Goal: Task Accomplishment & Management: Manage account settings

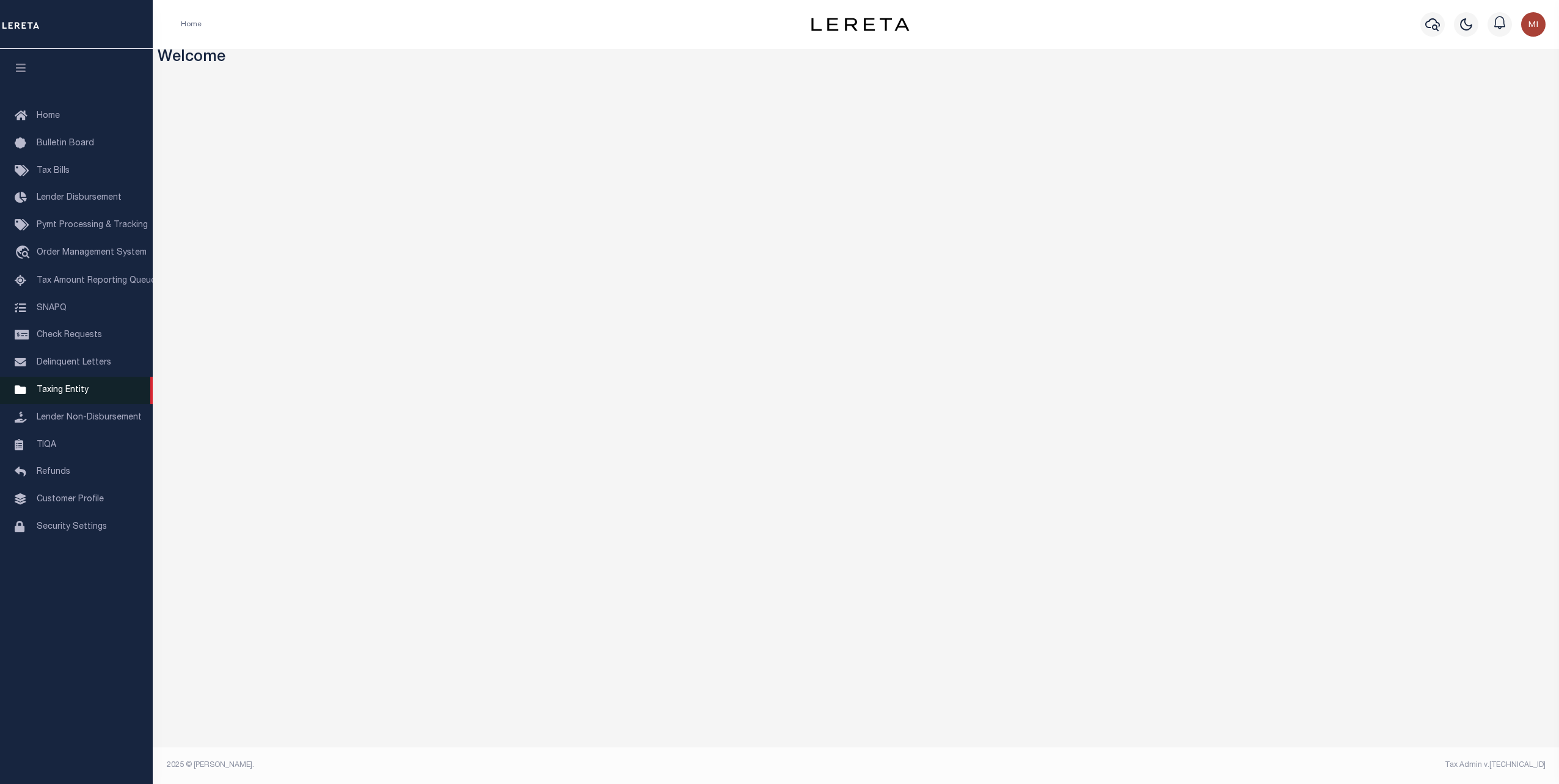
click at [54, 394] on span "Taxing Entity" at bounding box center [62, 390] width 52 height 9
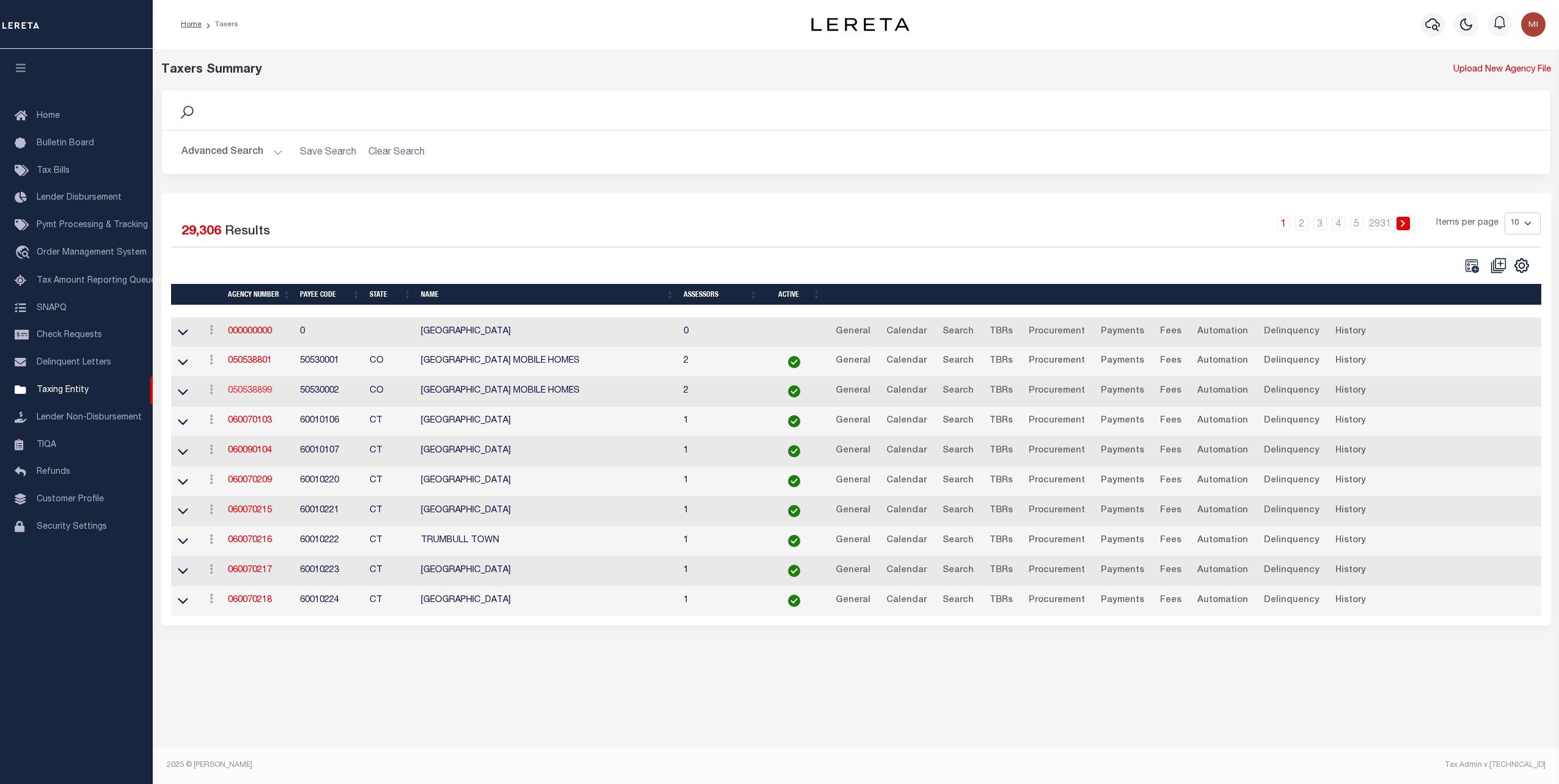
click at [261, 390] on link "050538899" at bounding box center [250, 390] width 44 height 9
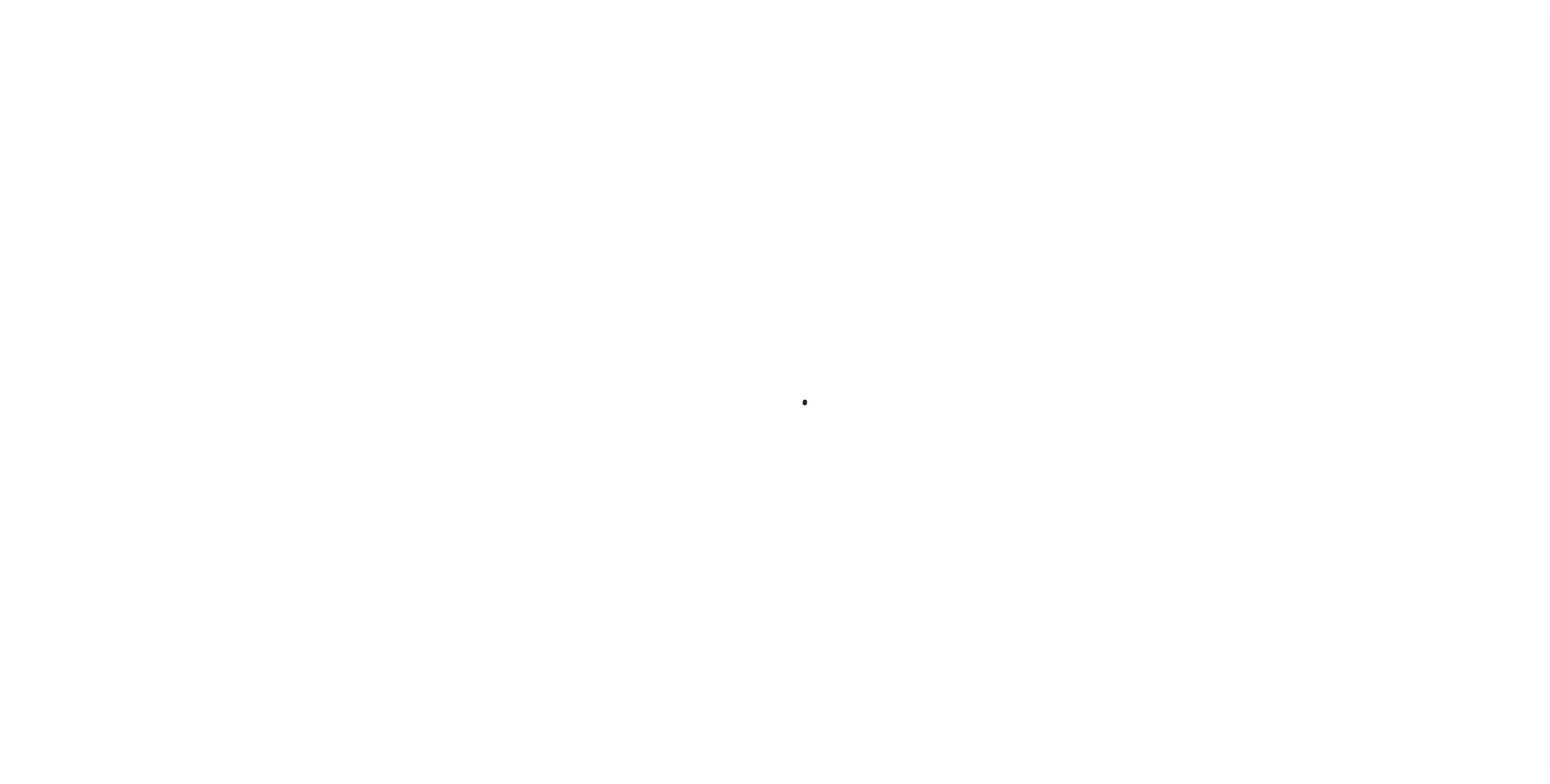
select select
checkbox input "false"
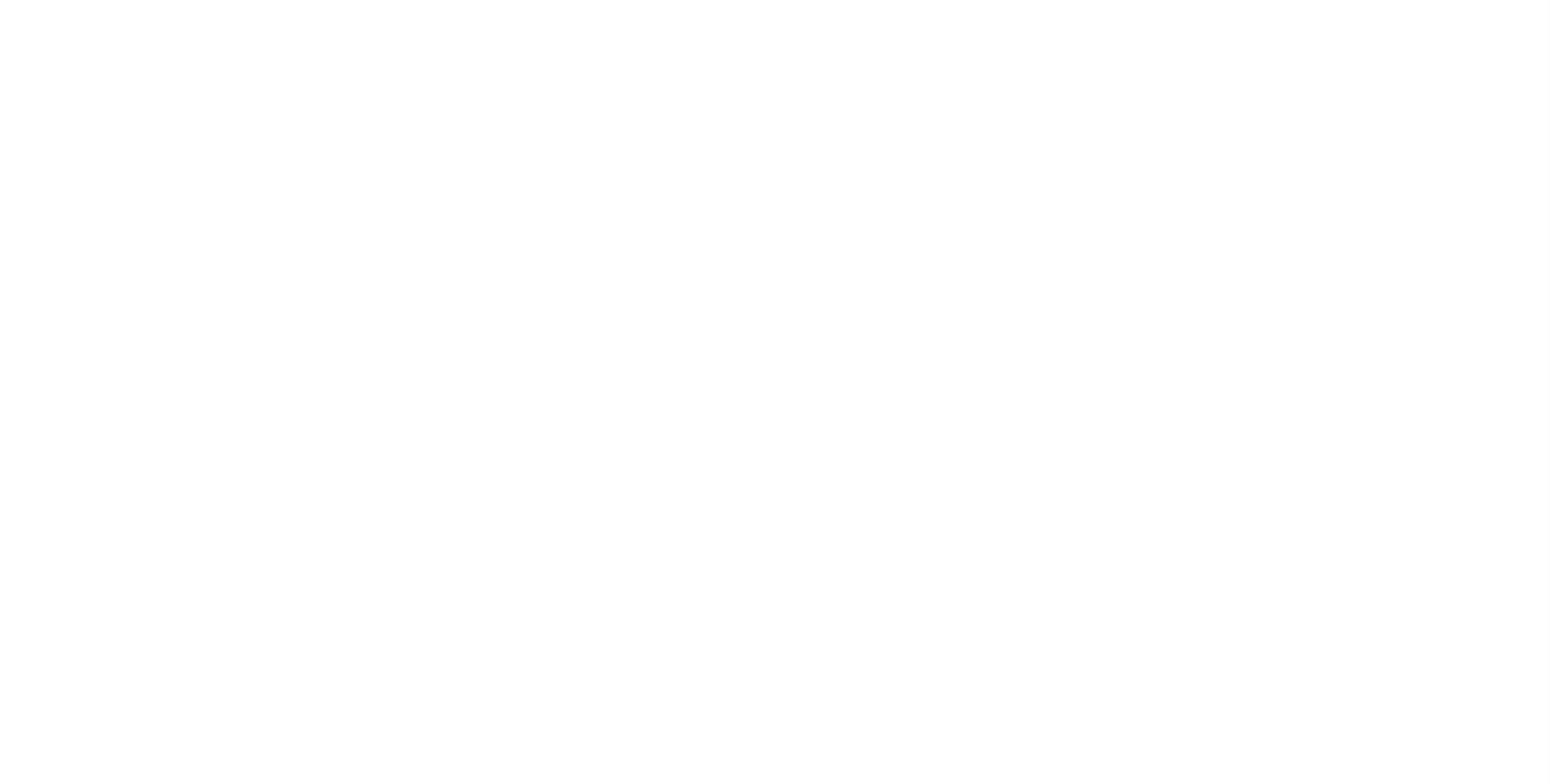
checkbox input "false"
type input "810500000"
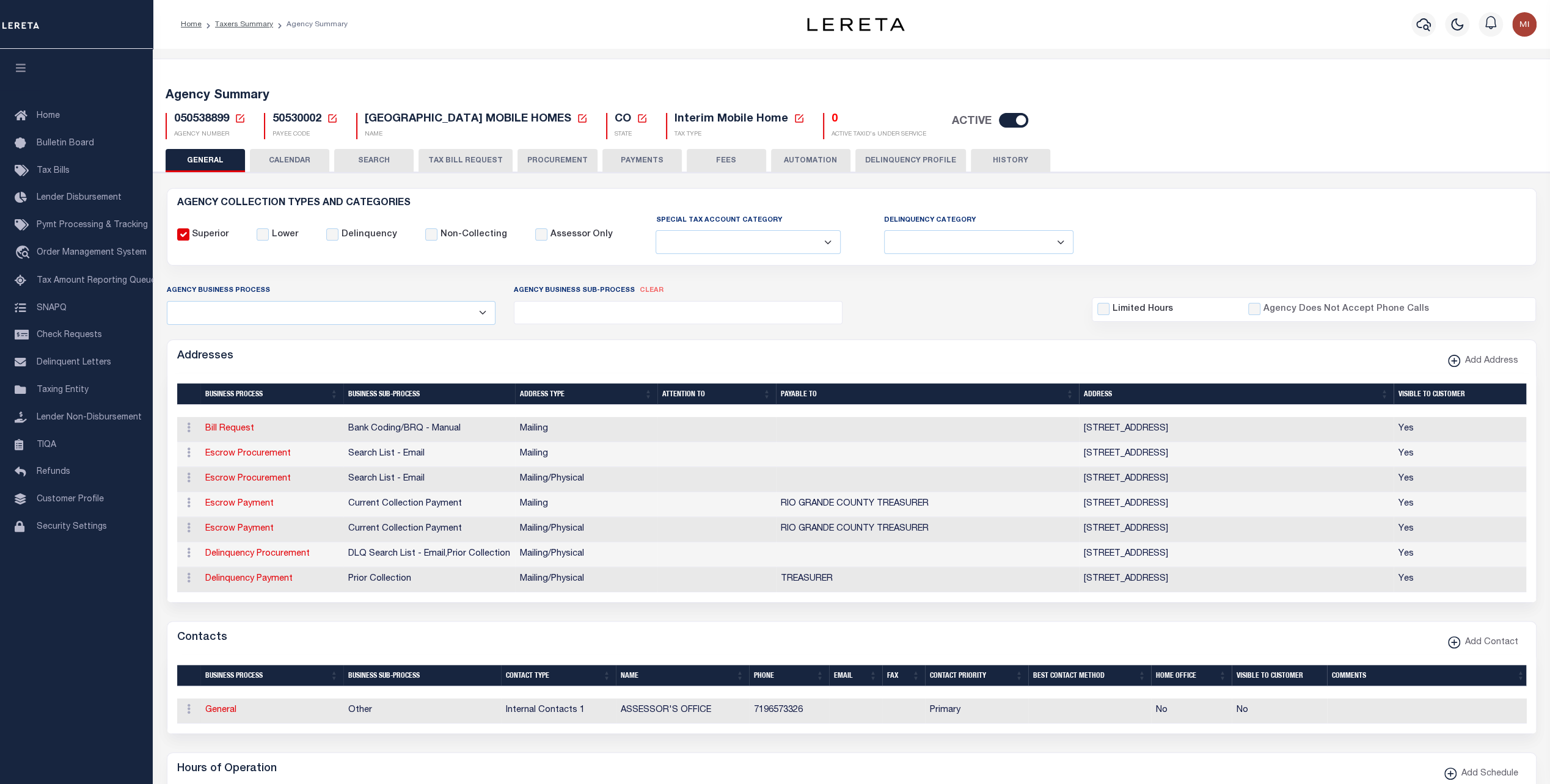
click at [458, 161] on button "TAX BILL REQUEST" at bounding box center [465, 160] width 94 height 23
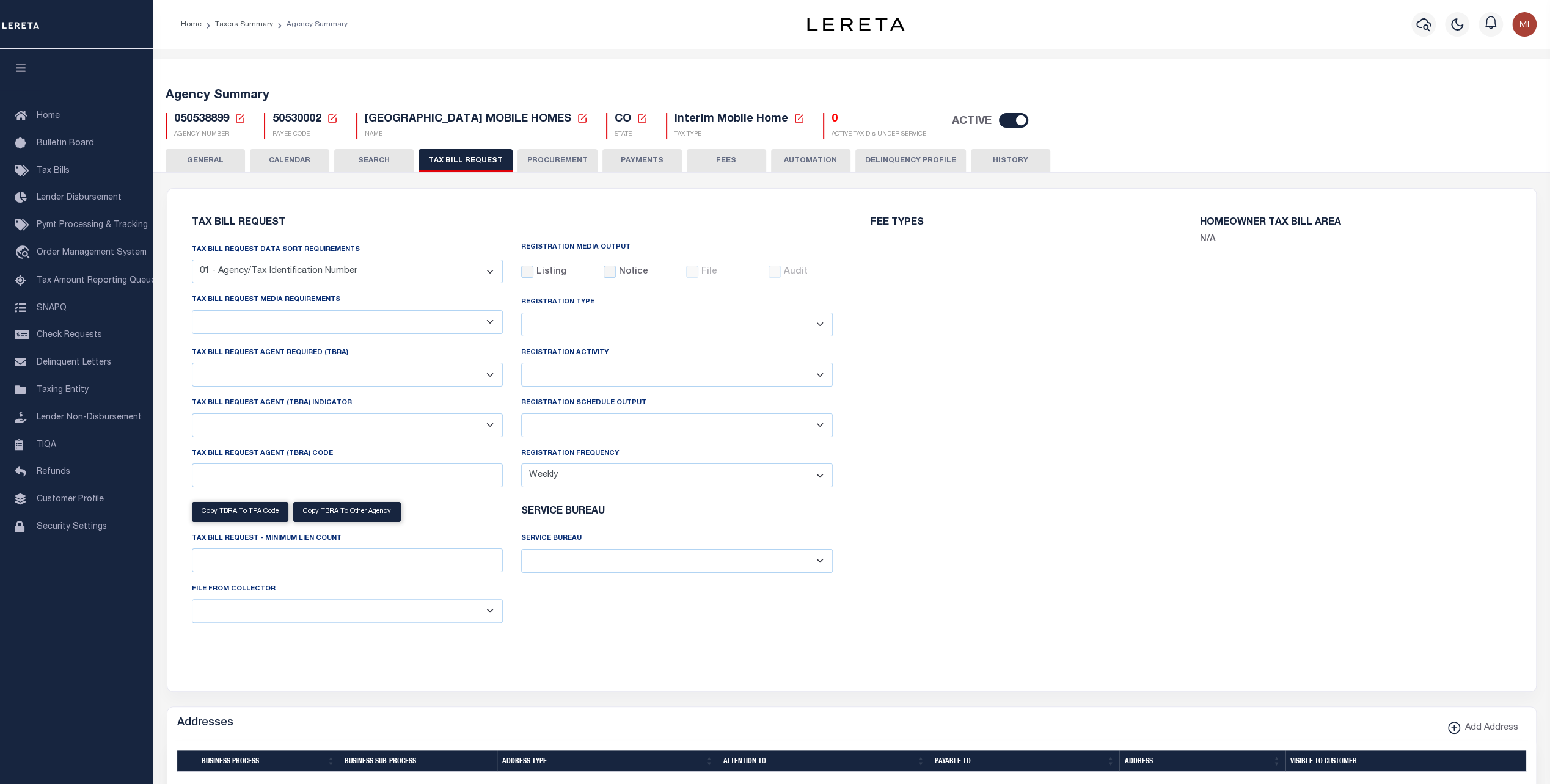
select select "27"
checkbox input "false"
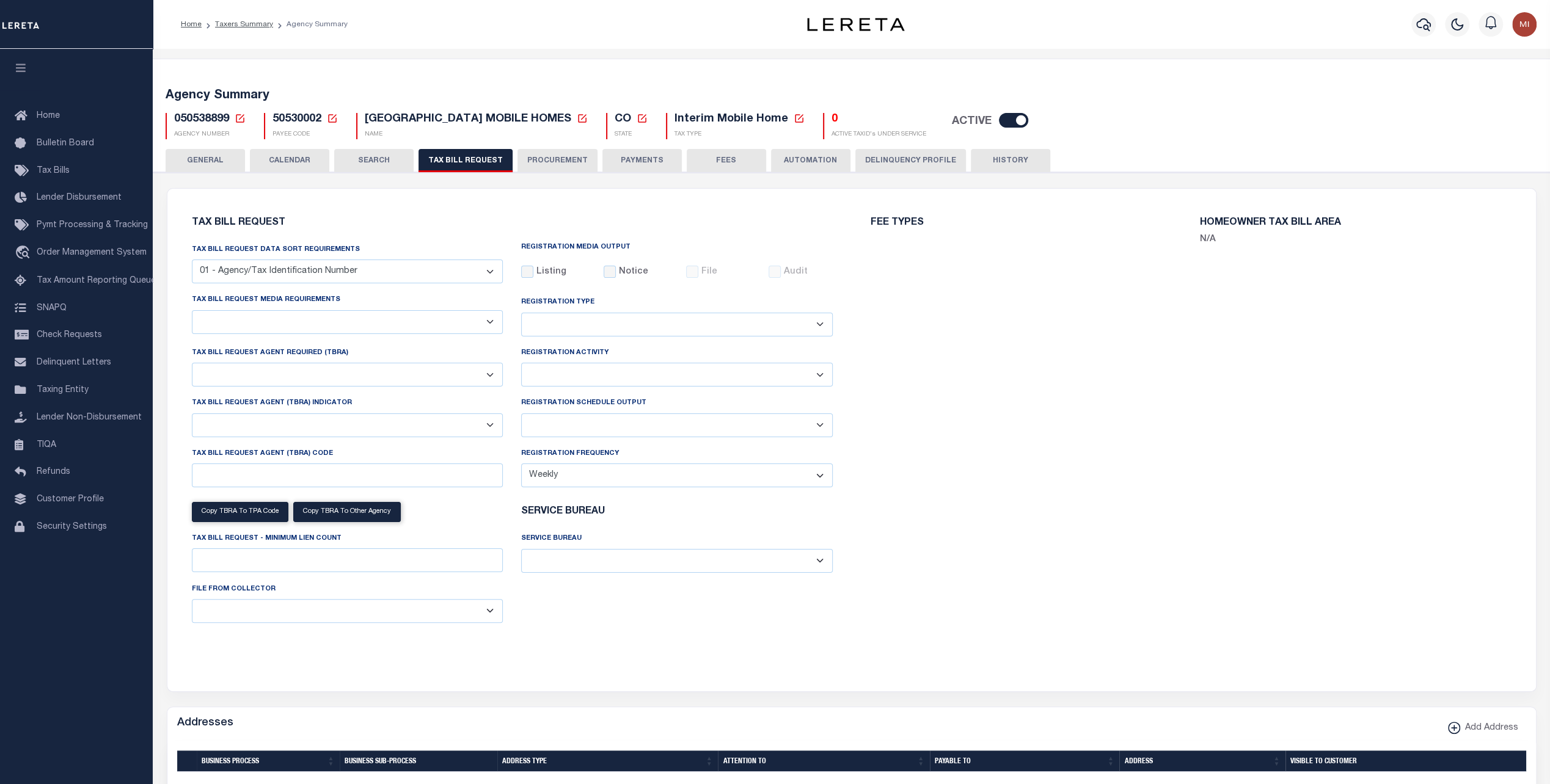
select select "22"
select select "false"
select select
select select "7803021001"
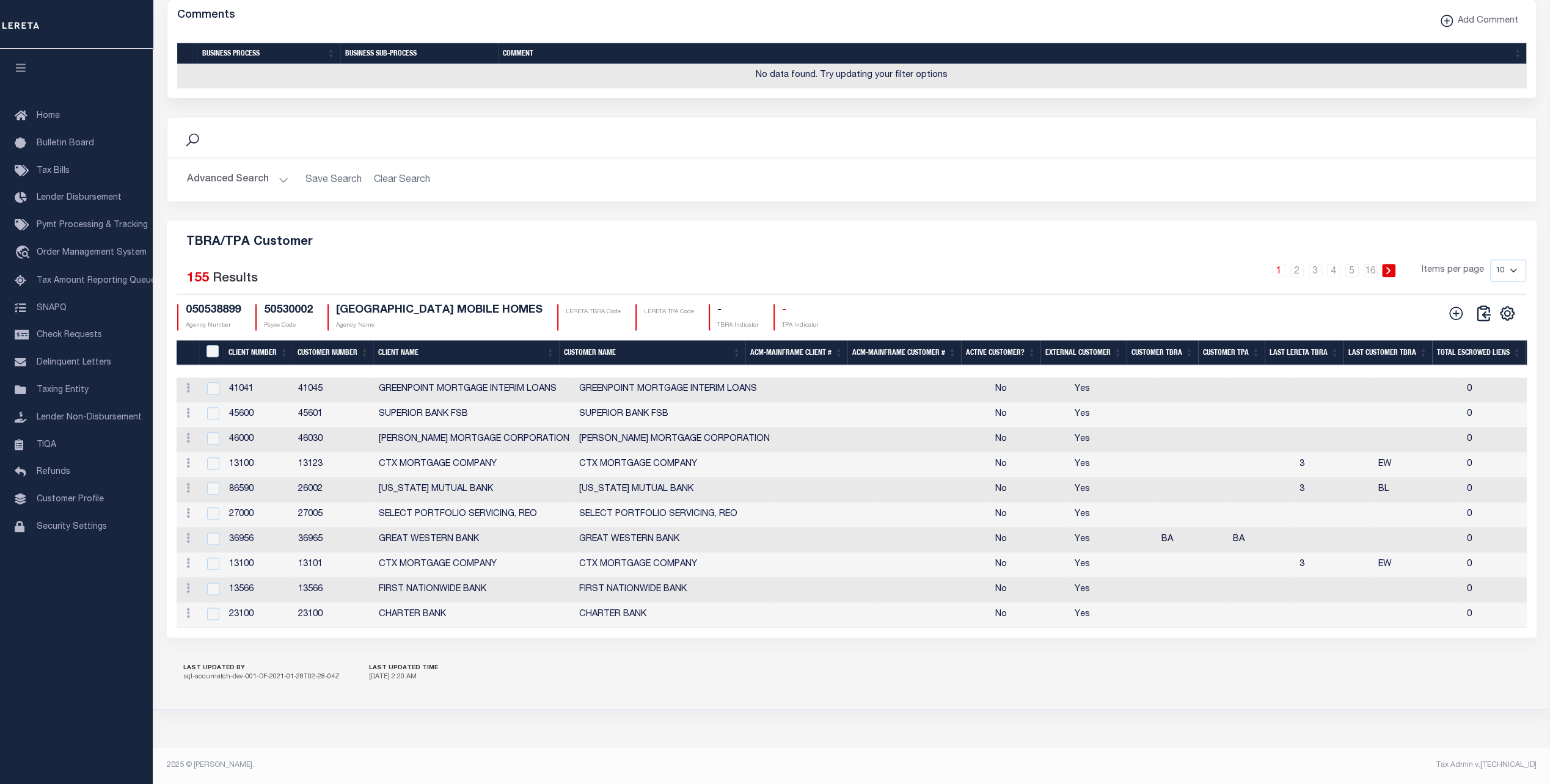
scroll to position [1259, 0]
click at [185, 385] on link at bounding box center [188, 390] width 14 height 9
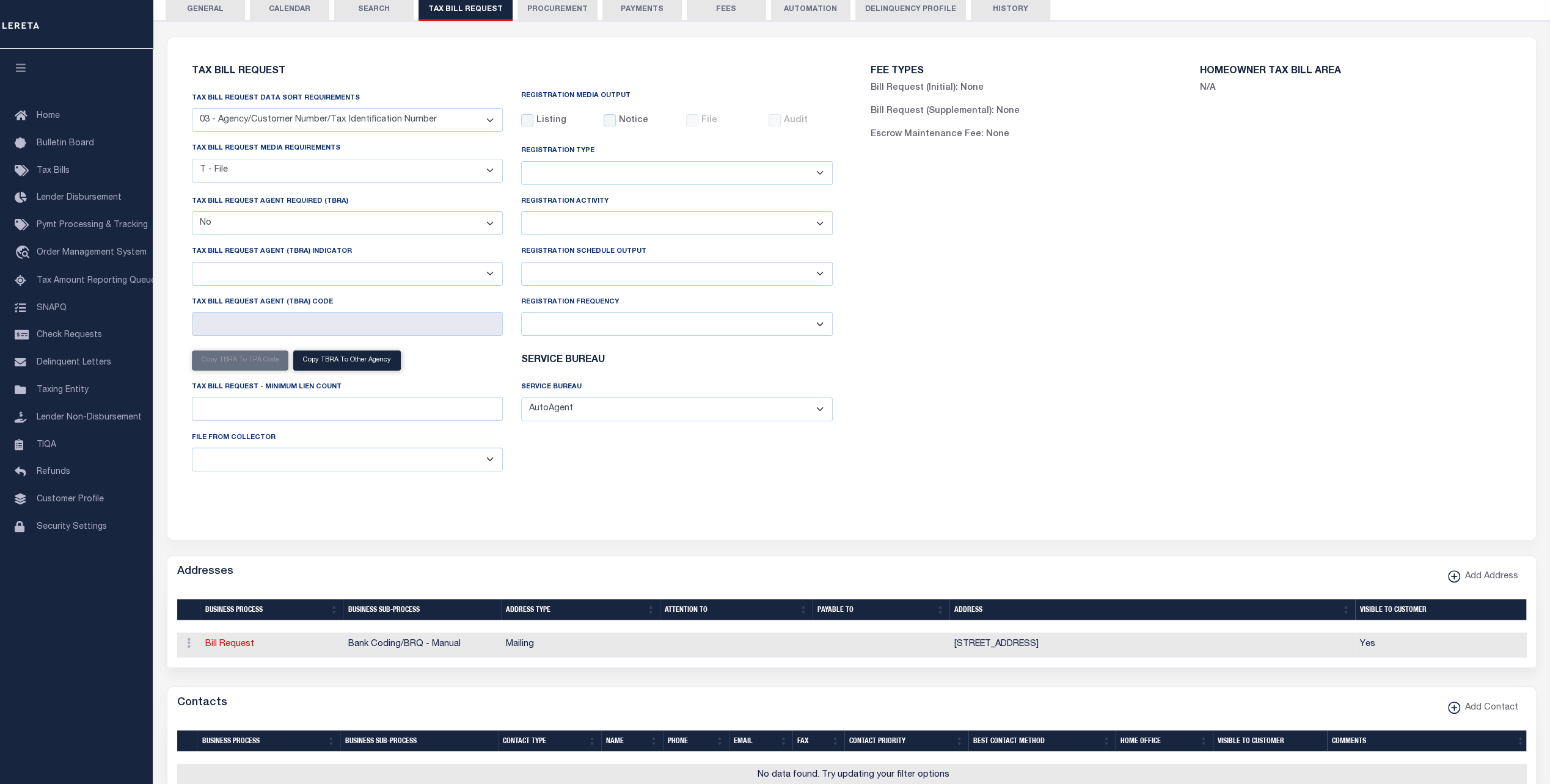
scroll to position [0, 0]
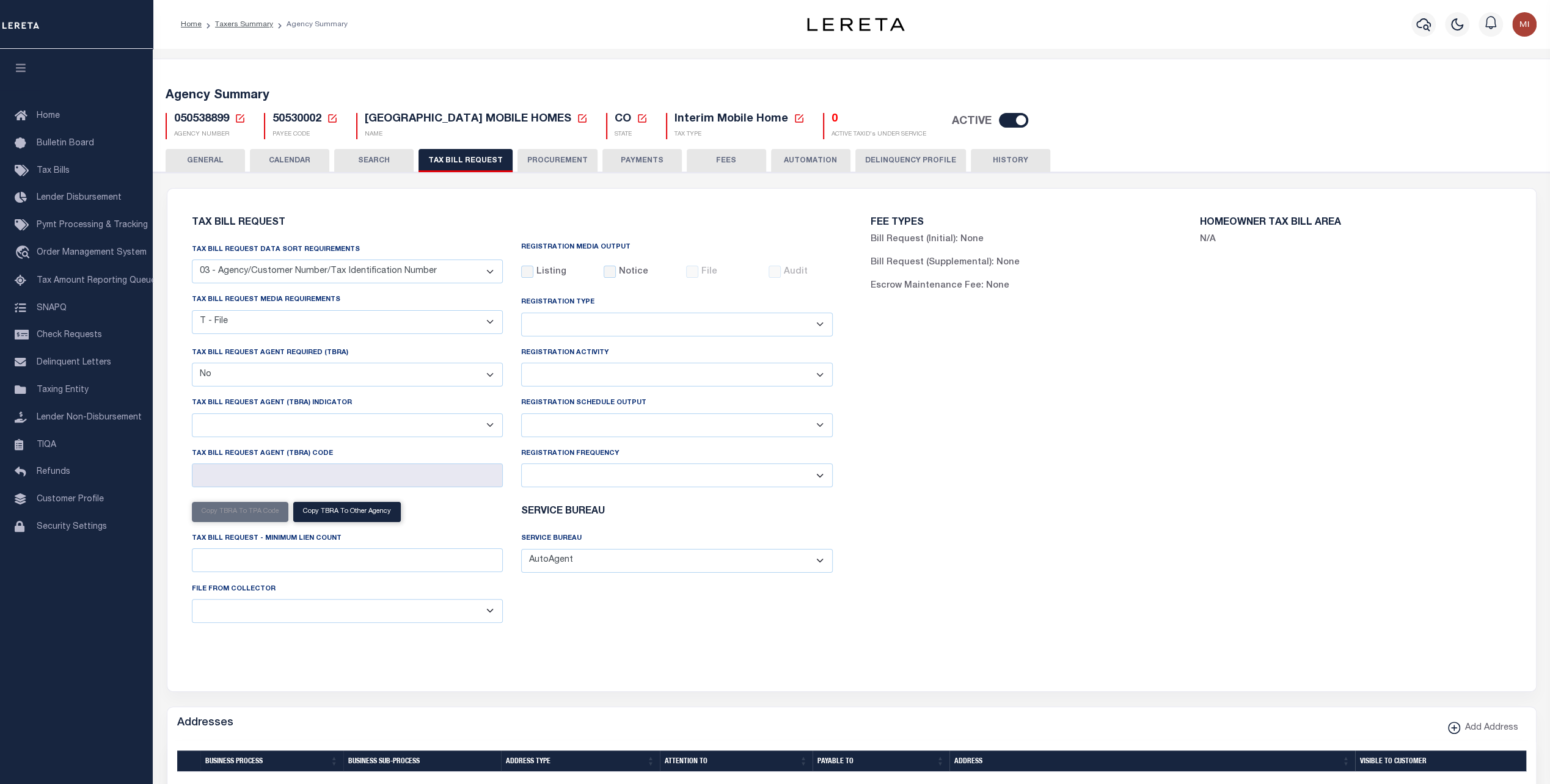
click at [297, 123] on span "50530002" at bounding box center [297, 119] width 49 height 11
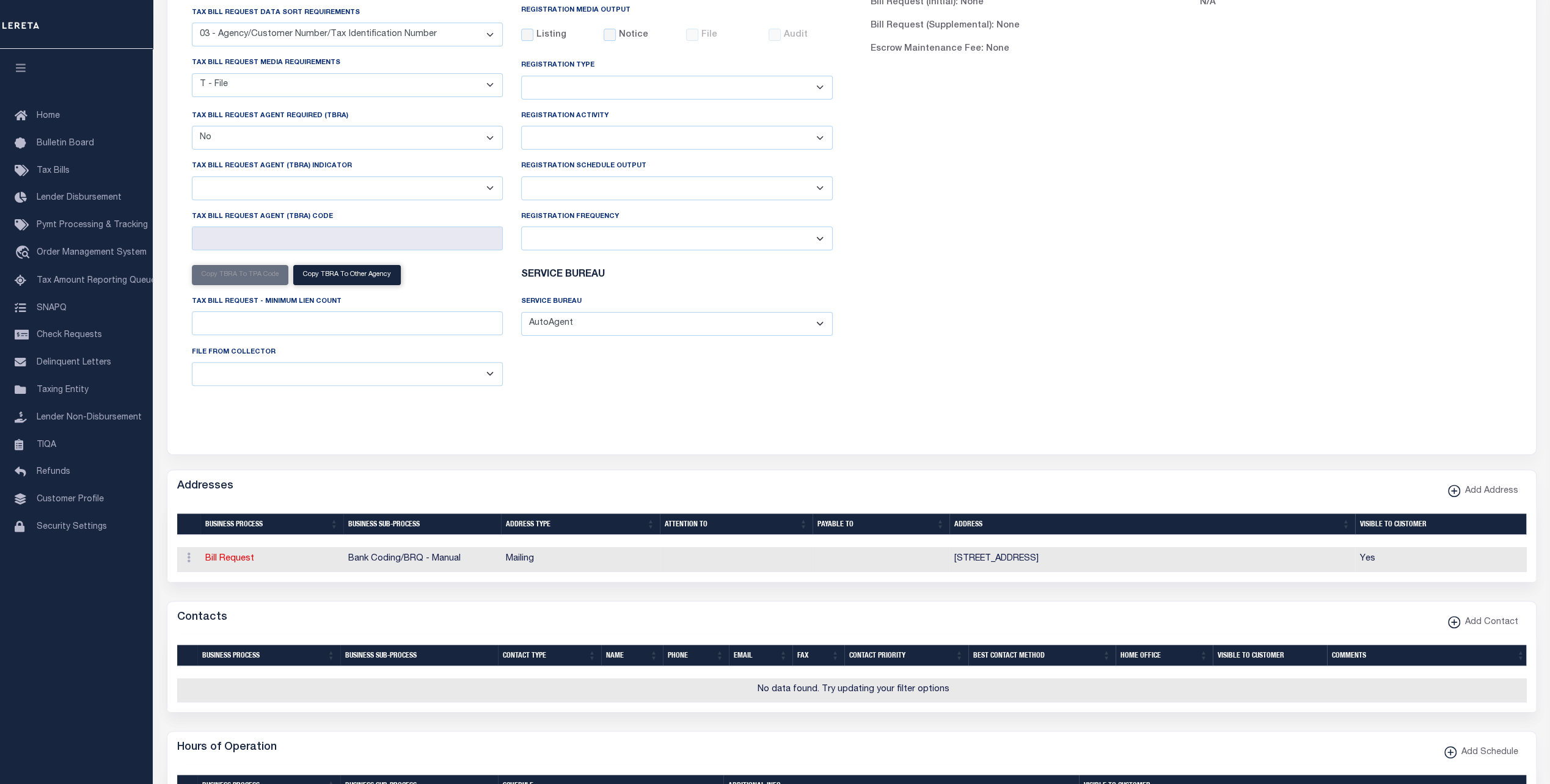
click at [297, 123] on div "Agency Summary 050538899 Agency Number Edit Cancel Ok Cancel Ok" at bounding box center [851, 762] width 1403 height 1881
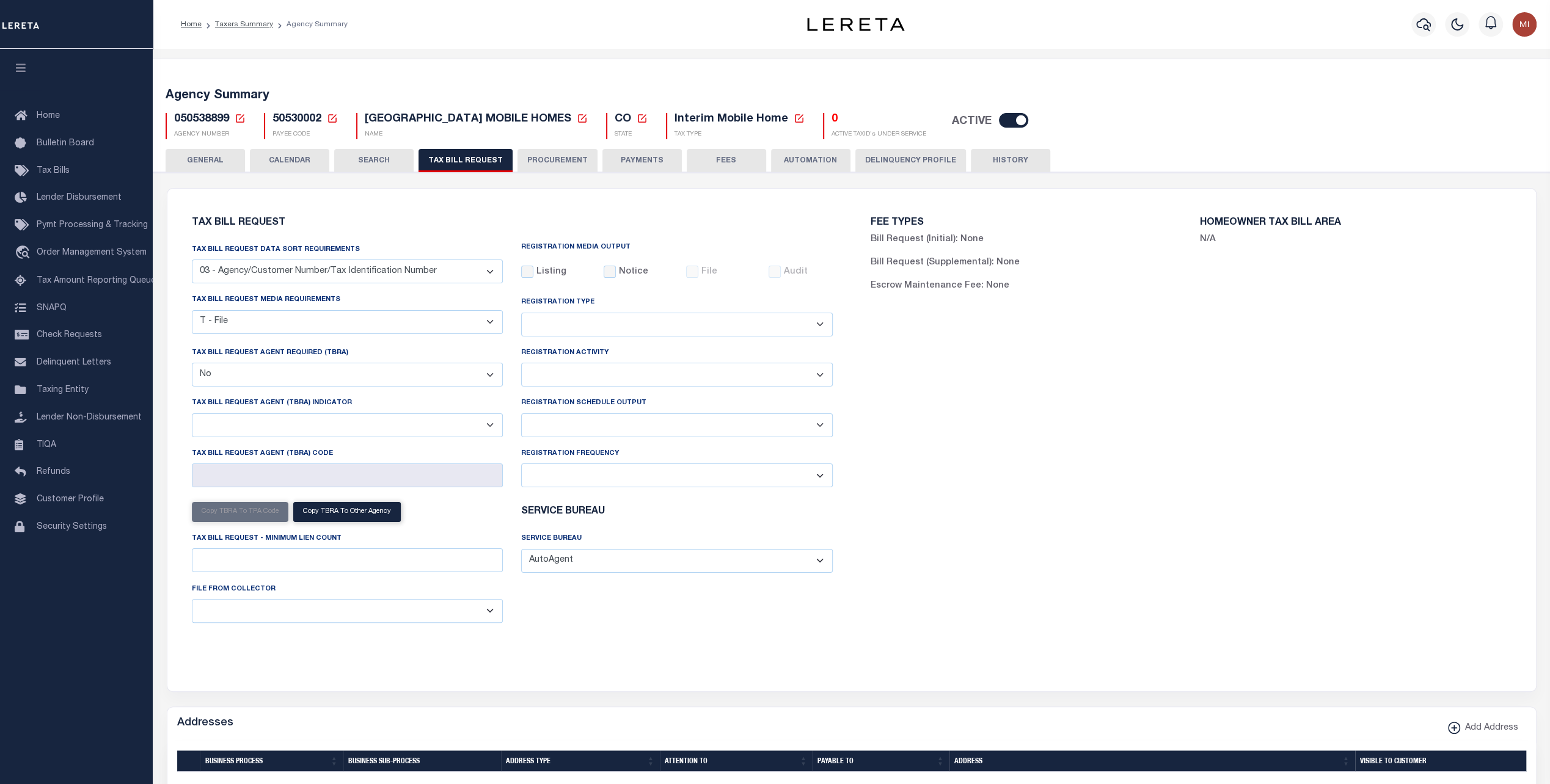
click at [294, 117] on span "50530002" at bounding box center [297, 119] width 49 height 11
copy h5 "50530002"
click at [629, 160] on button "PAYMENTS" at bounding box center [642, 160] width 79 height 23
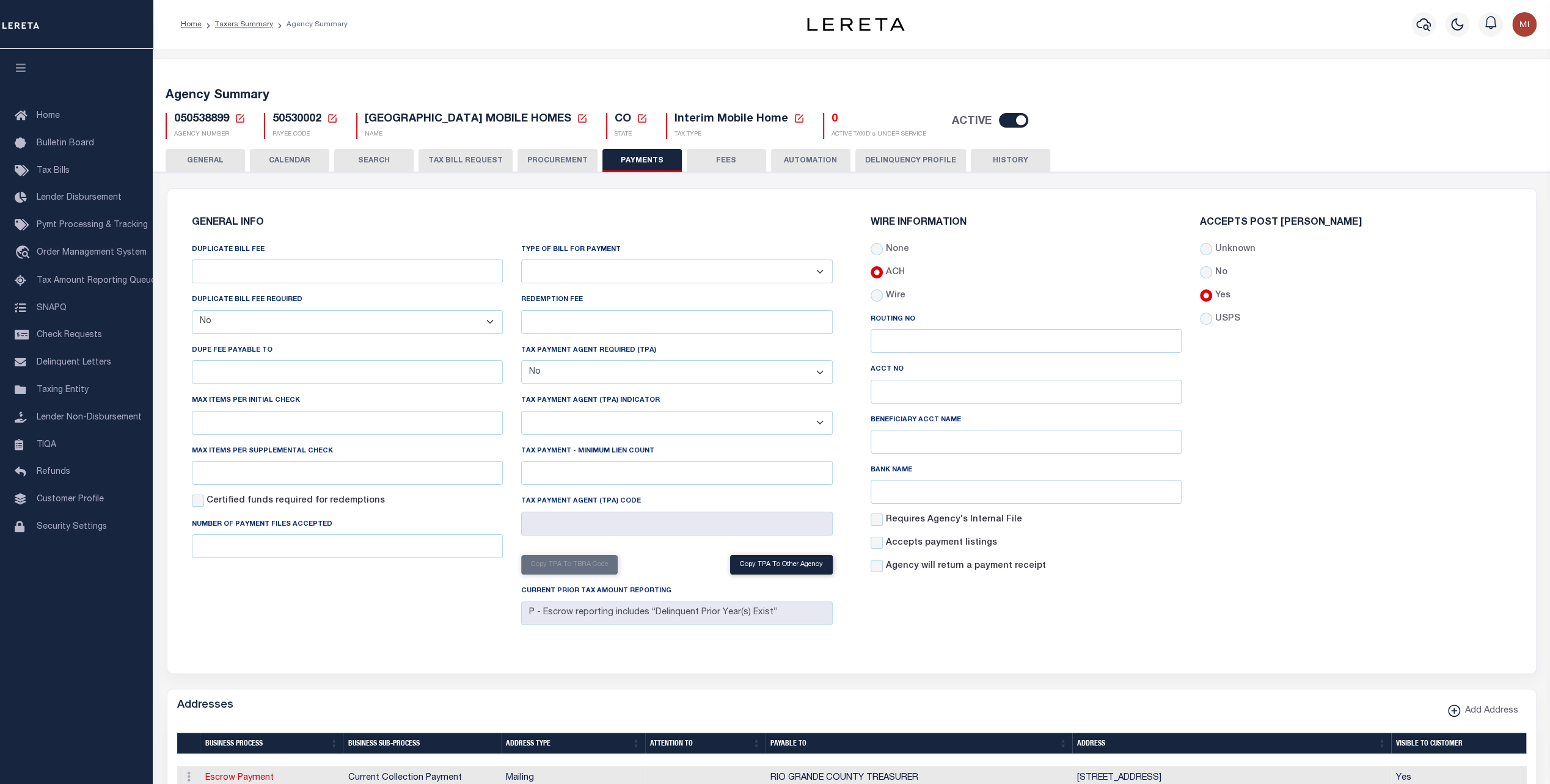
click at [901, 298] on label "Wire" at bounding box center [895, 296] width 20 height 14
click at [883, 298] on input "Wire" at bounding box center [877, 296] width 12 height 12
radio input "true"
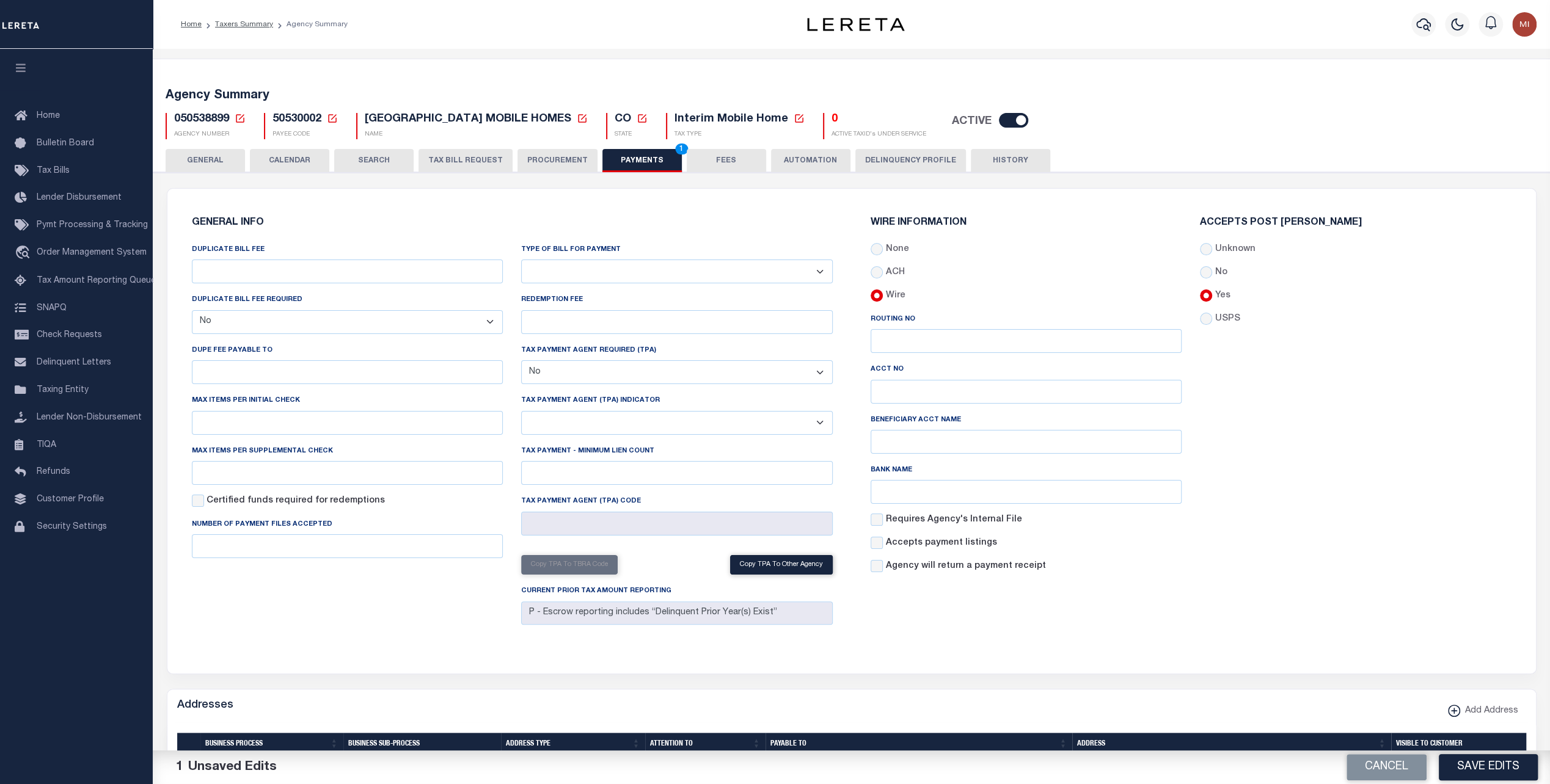
click at [1473, 765] on button "Save Edits" at bounding box center [1488, 767] width 99 height 26
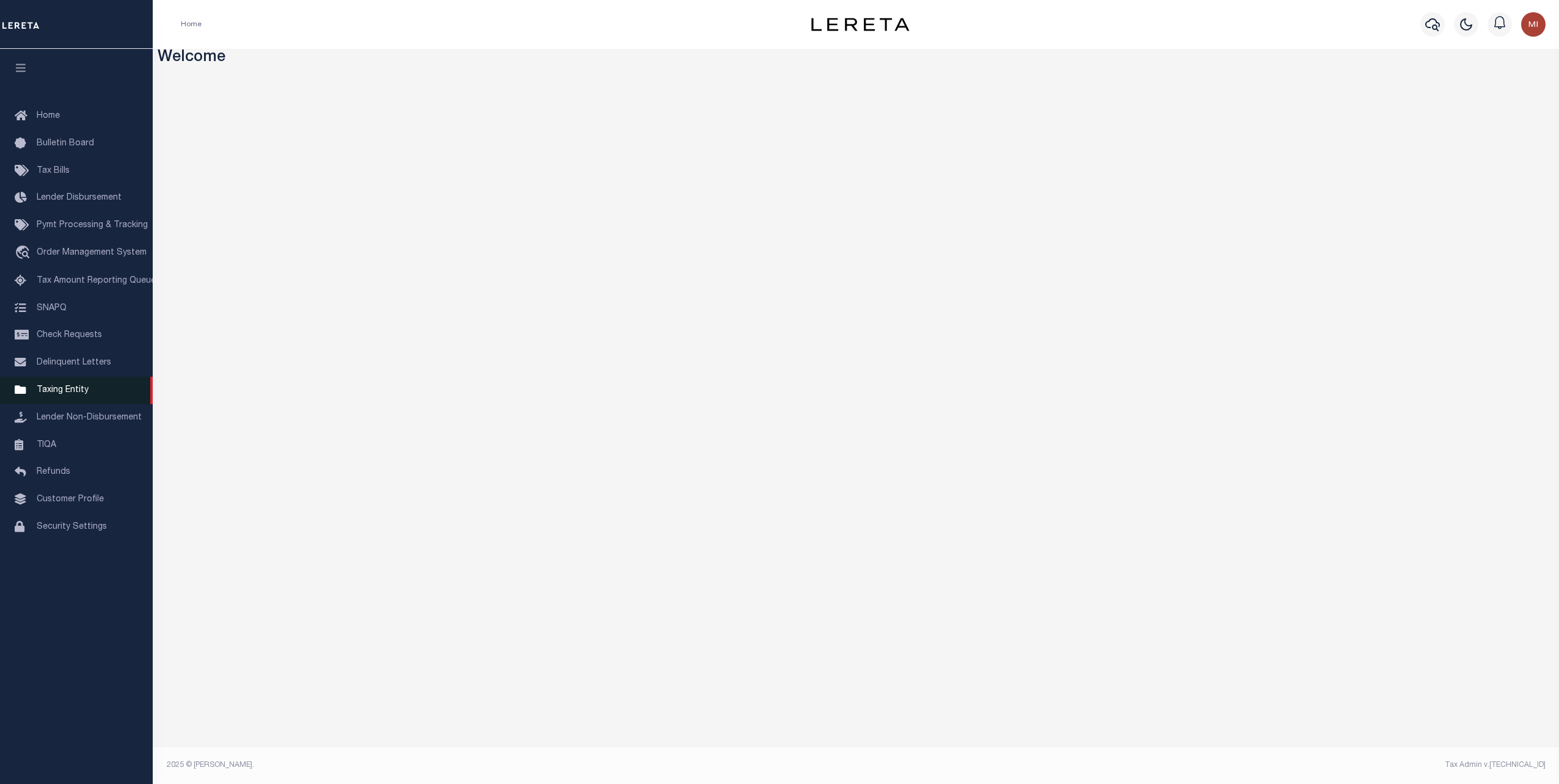
click at [51, 394] on span "Taxing Entity" at bounding box center [62, 390] width 52 height 9
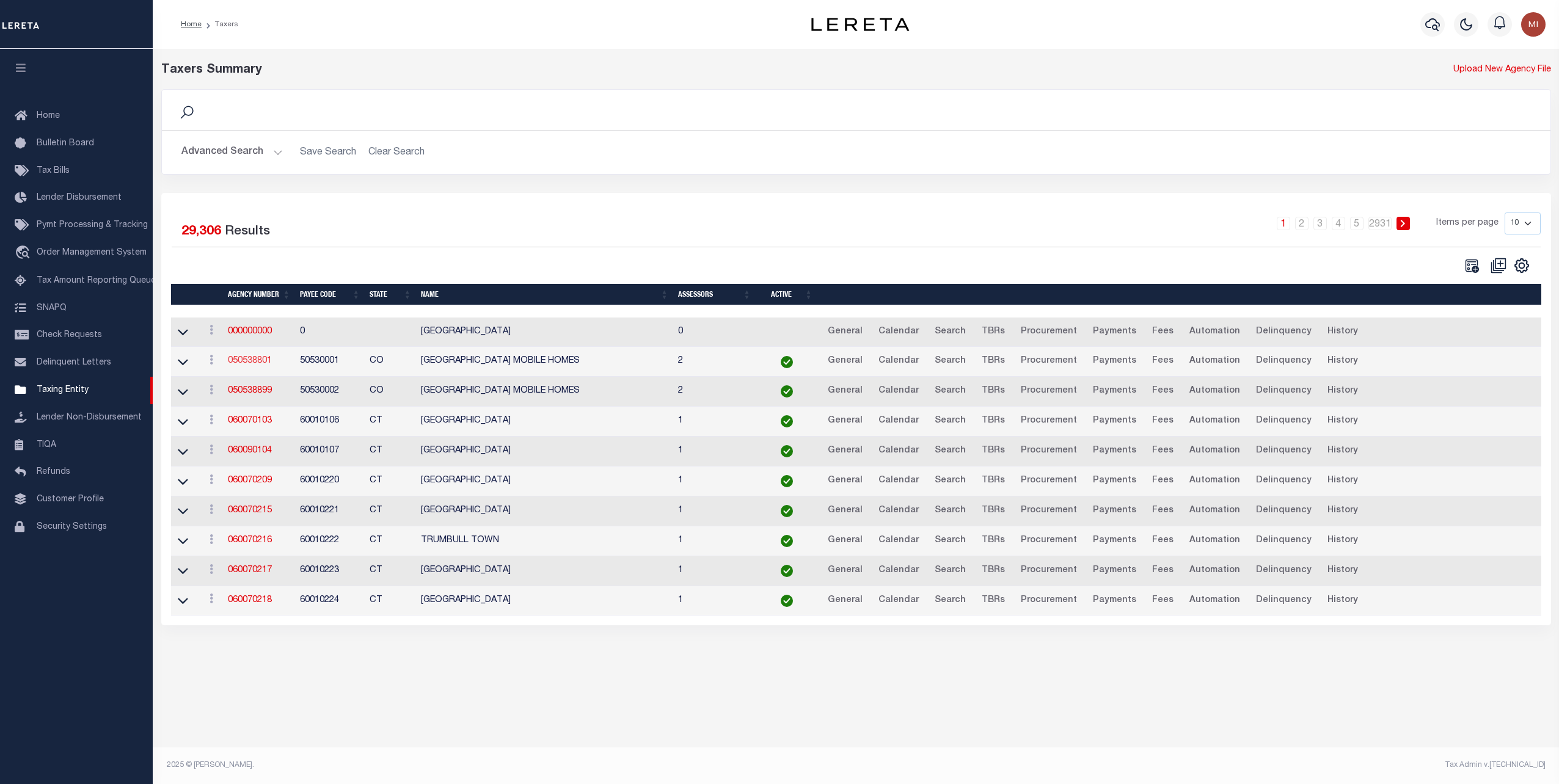
click at [263, 363] on link "050538801" at bounding box center [250, 361] width 44 height 9
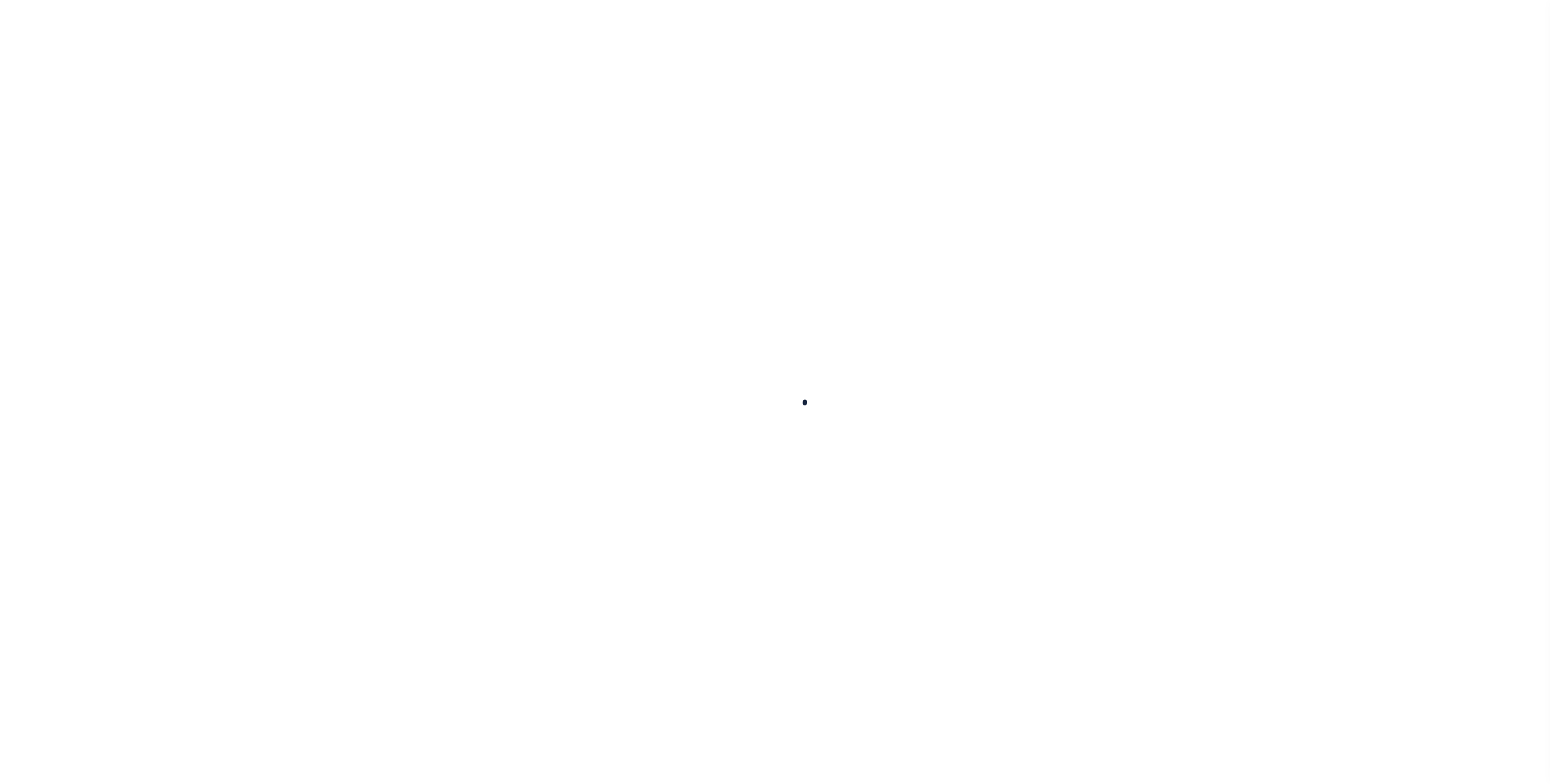
select select
checkbox input "false"
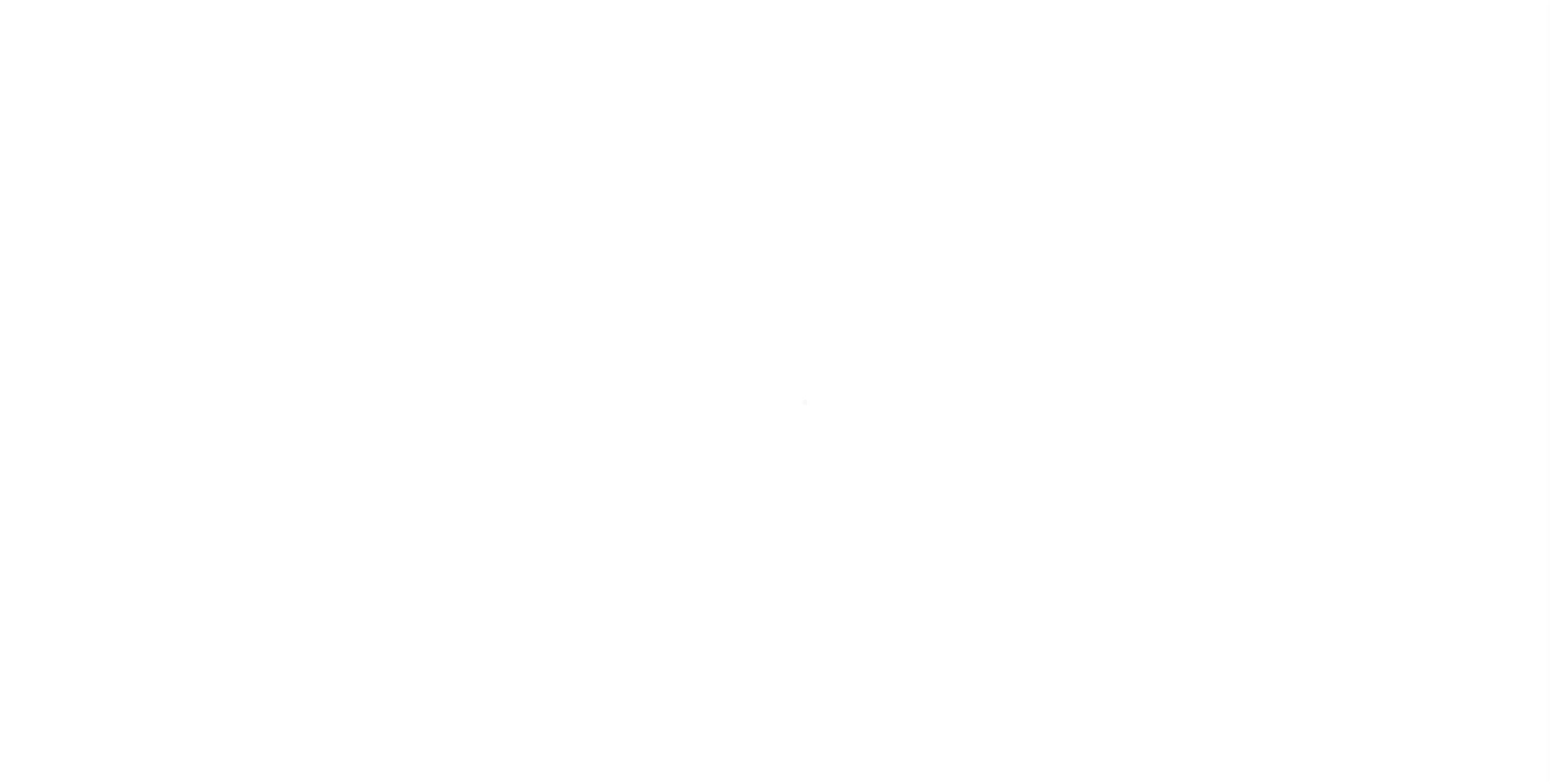
checkbox input "false"
type input "810500000"
select select "false"
checkbox input "false"
select select "false"
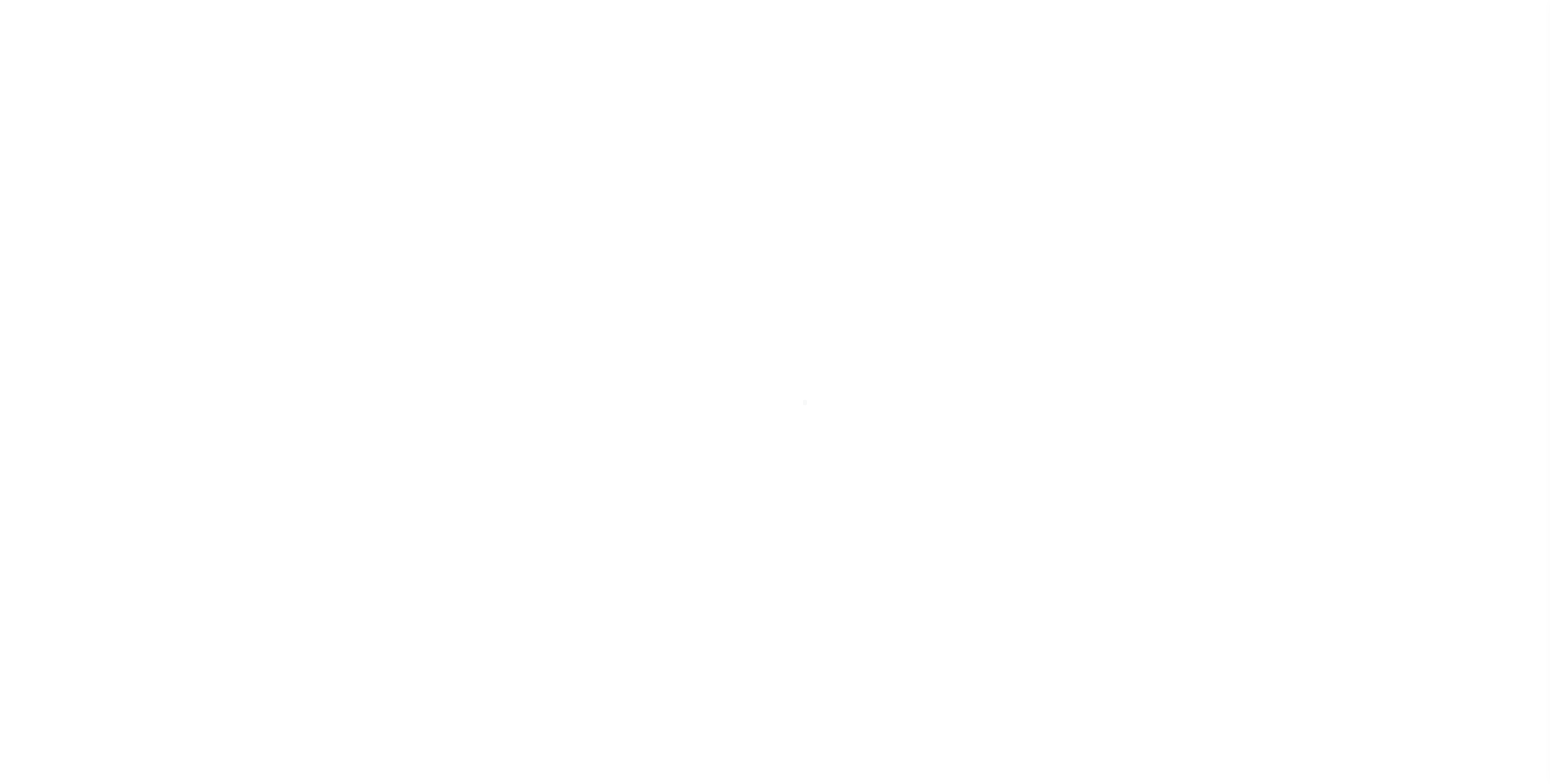
type input "P - Escrow reporting includes “Delinquent Prior Year(s) Exist”"
radio input "true"
checkbox input "false"
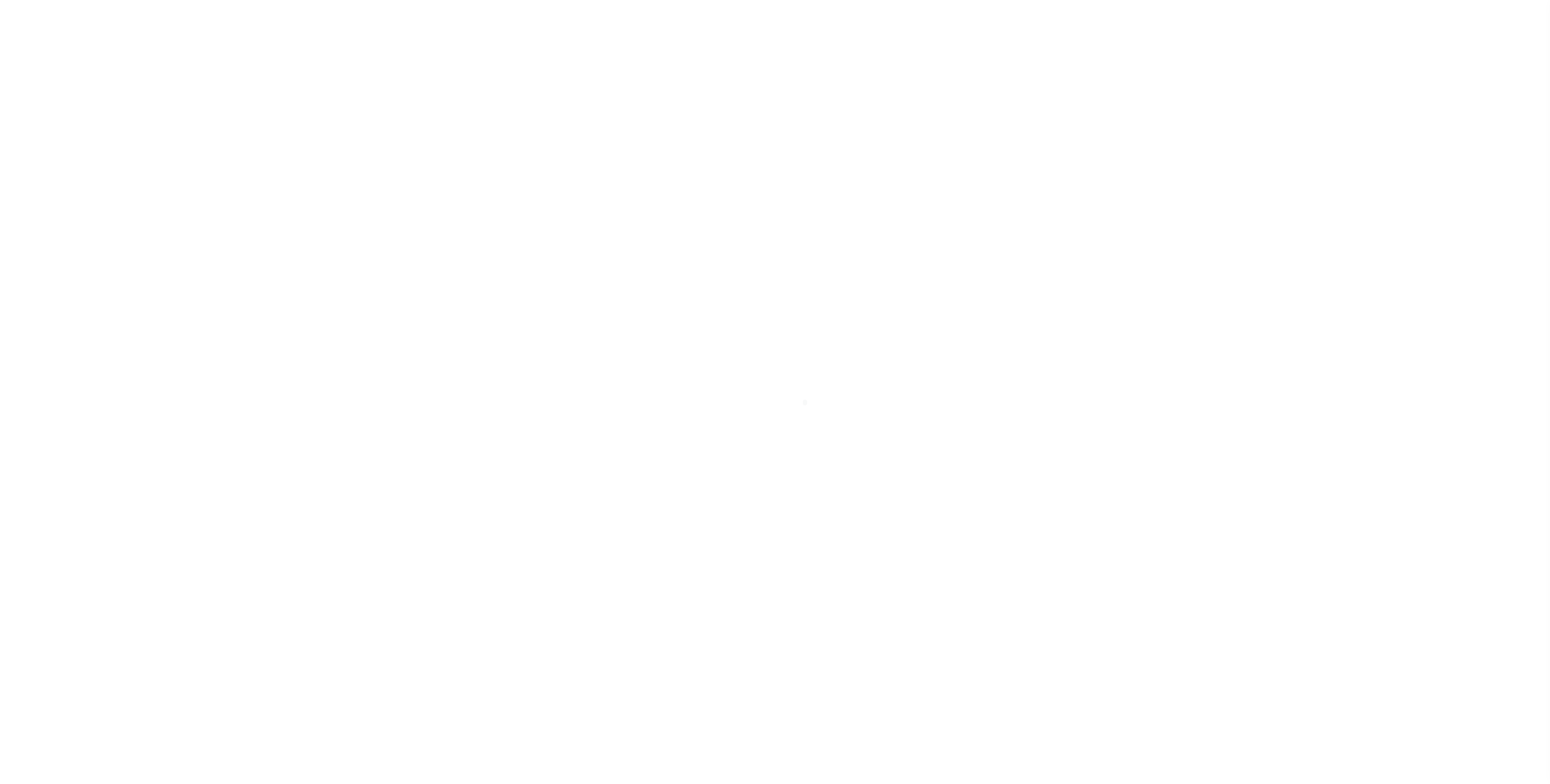
radio input "true"
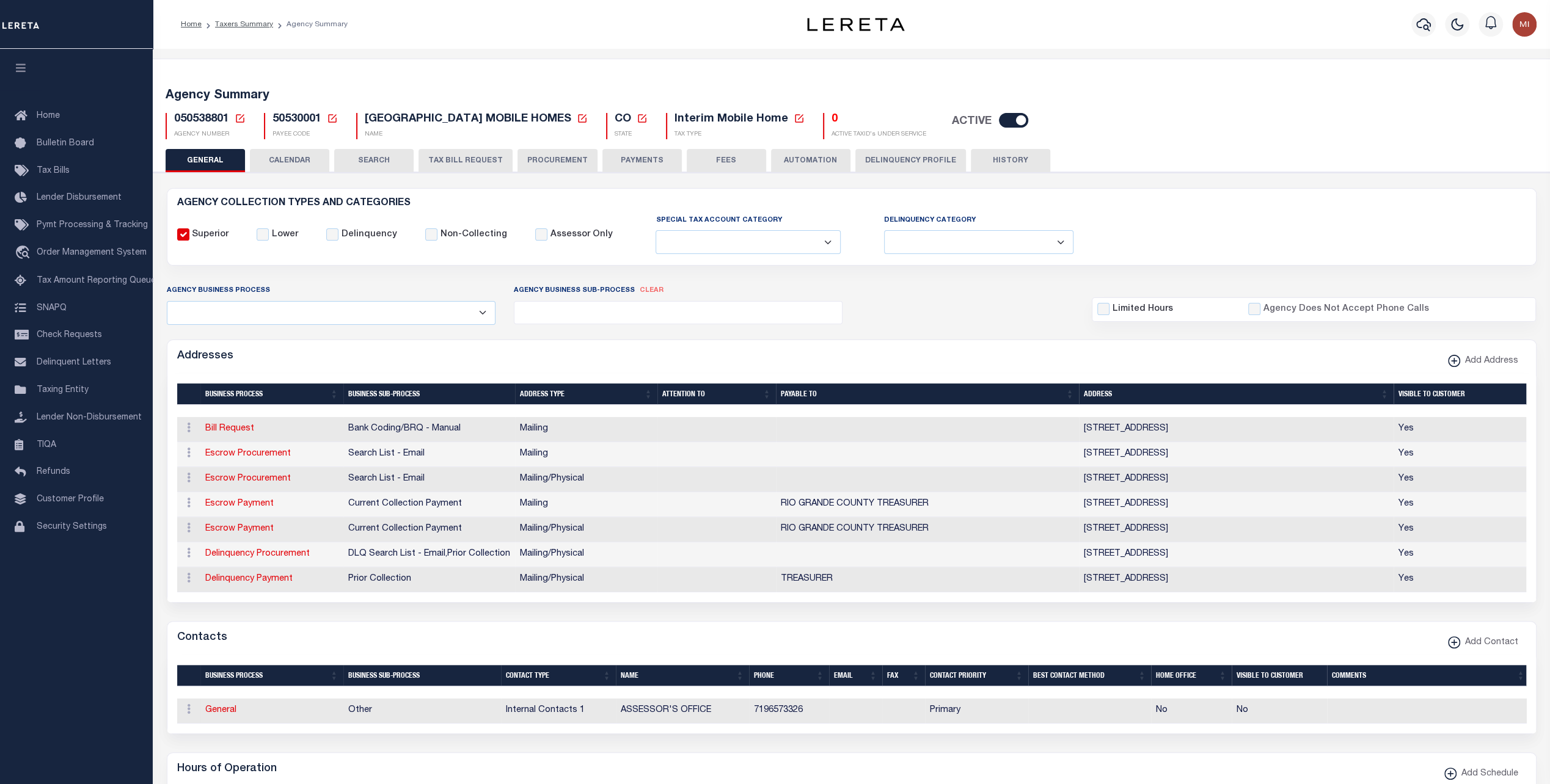
click at [632, 156] on button "PAYMENTS" at bounding box center [642, 160] width 79 height 23
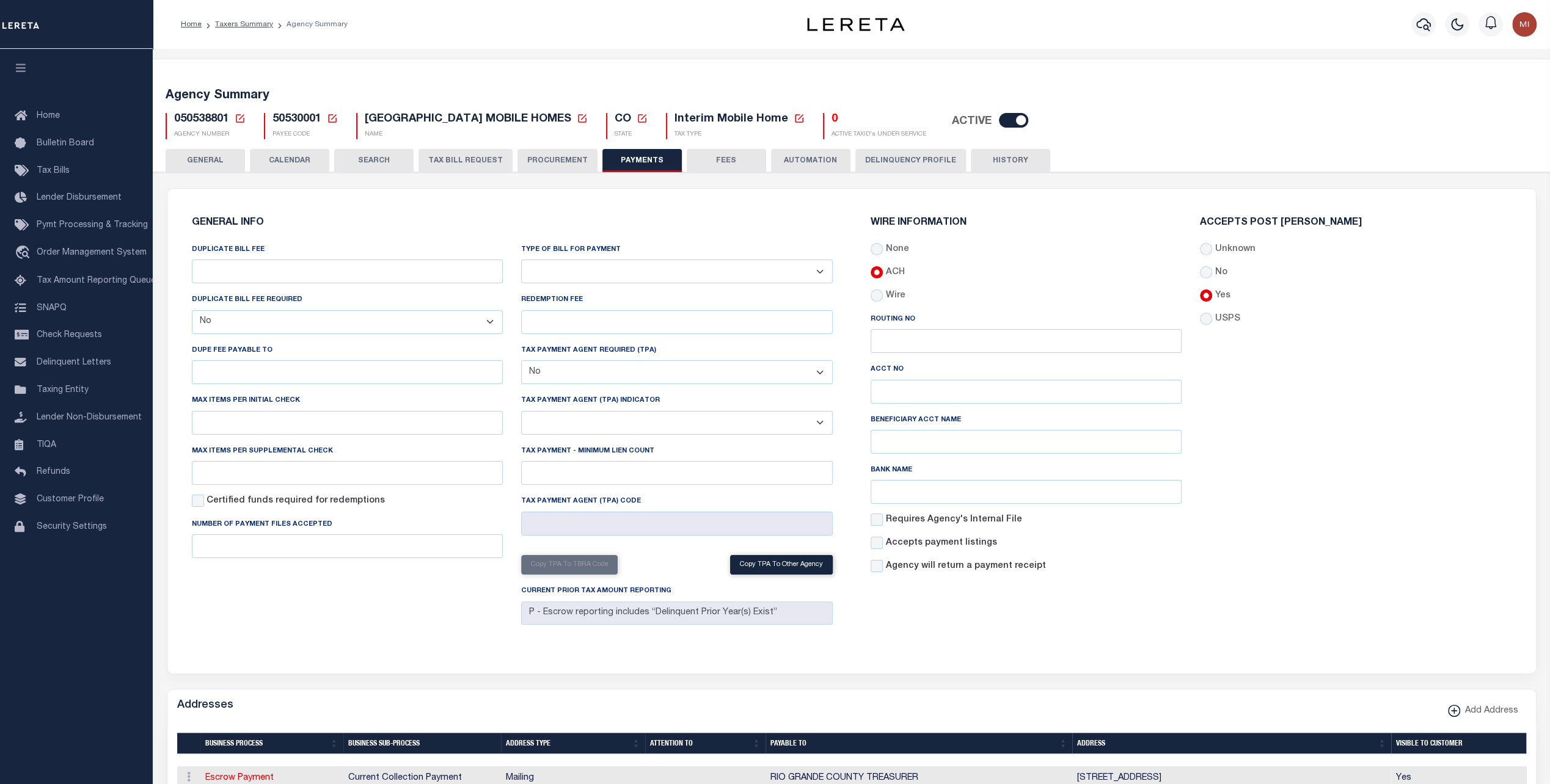
click at [288, 122] on span "50530001" at bounding box center [297, 119] width 49 height 11
copy h5 "50530001"
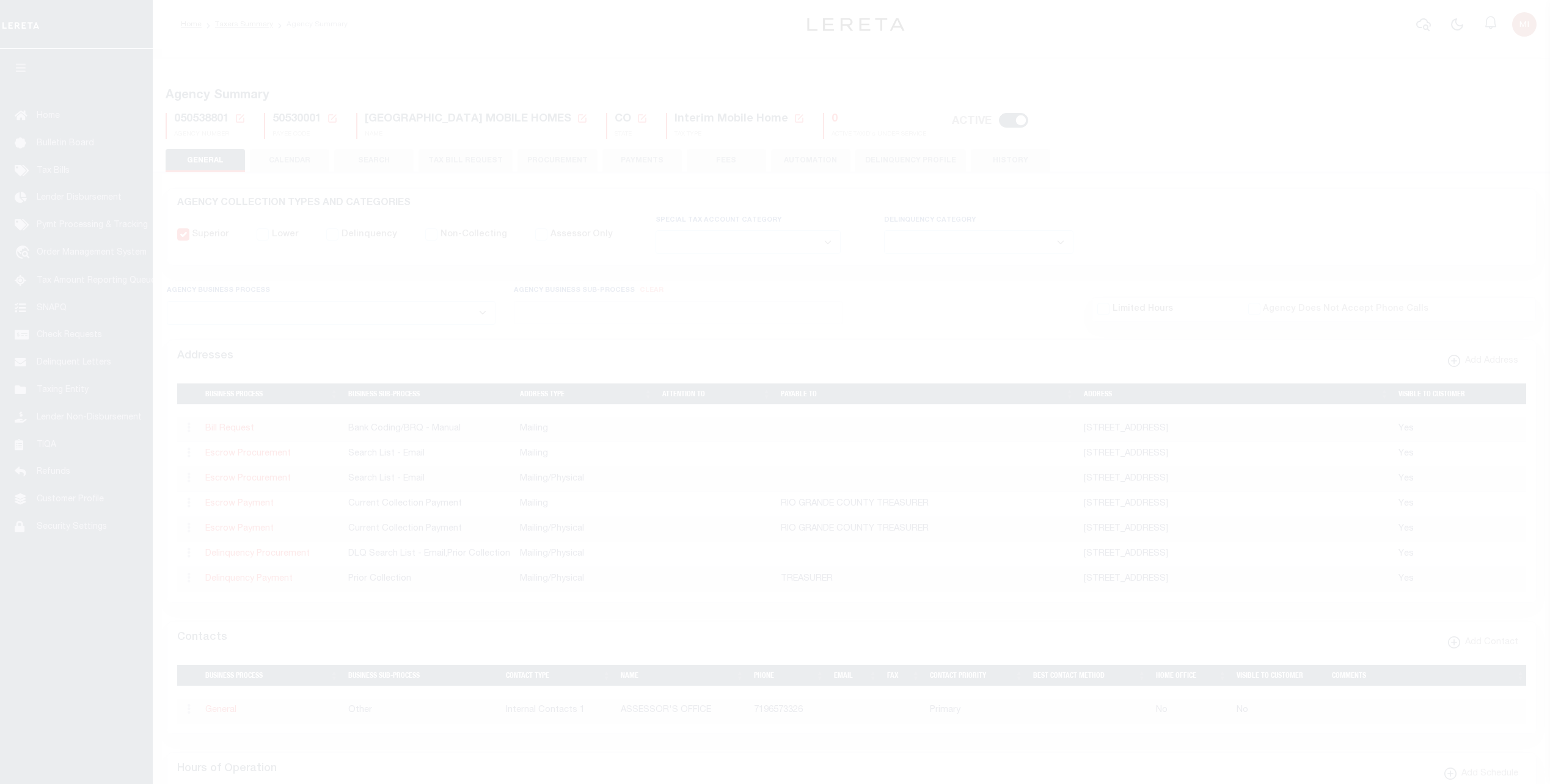
select select
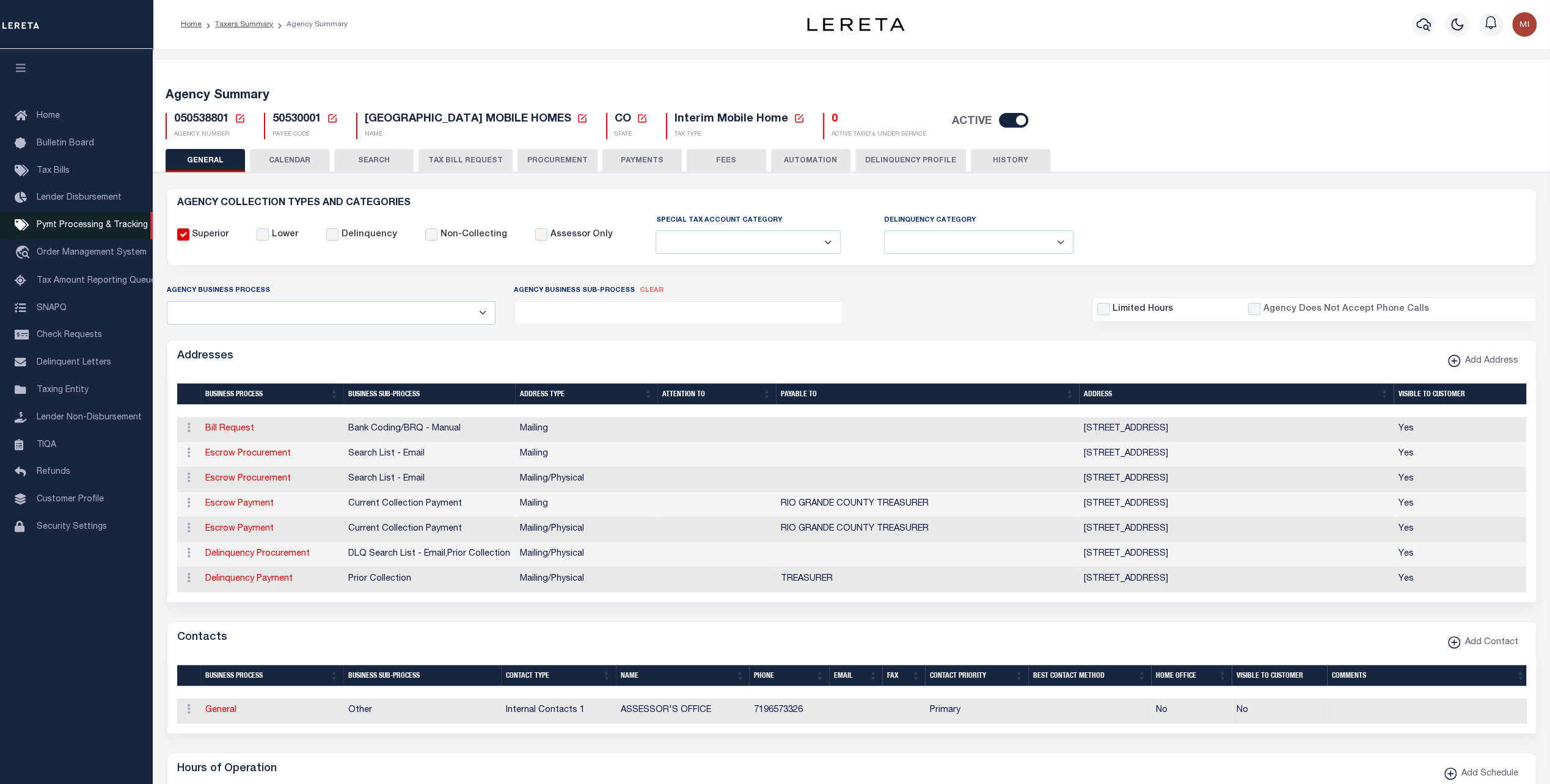
click at [51, 235] on link "Pymt Processing & Tracking" at bounding box center [76, 225] width 153 height 28
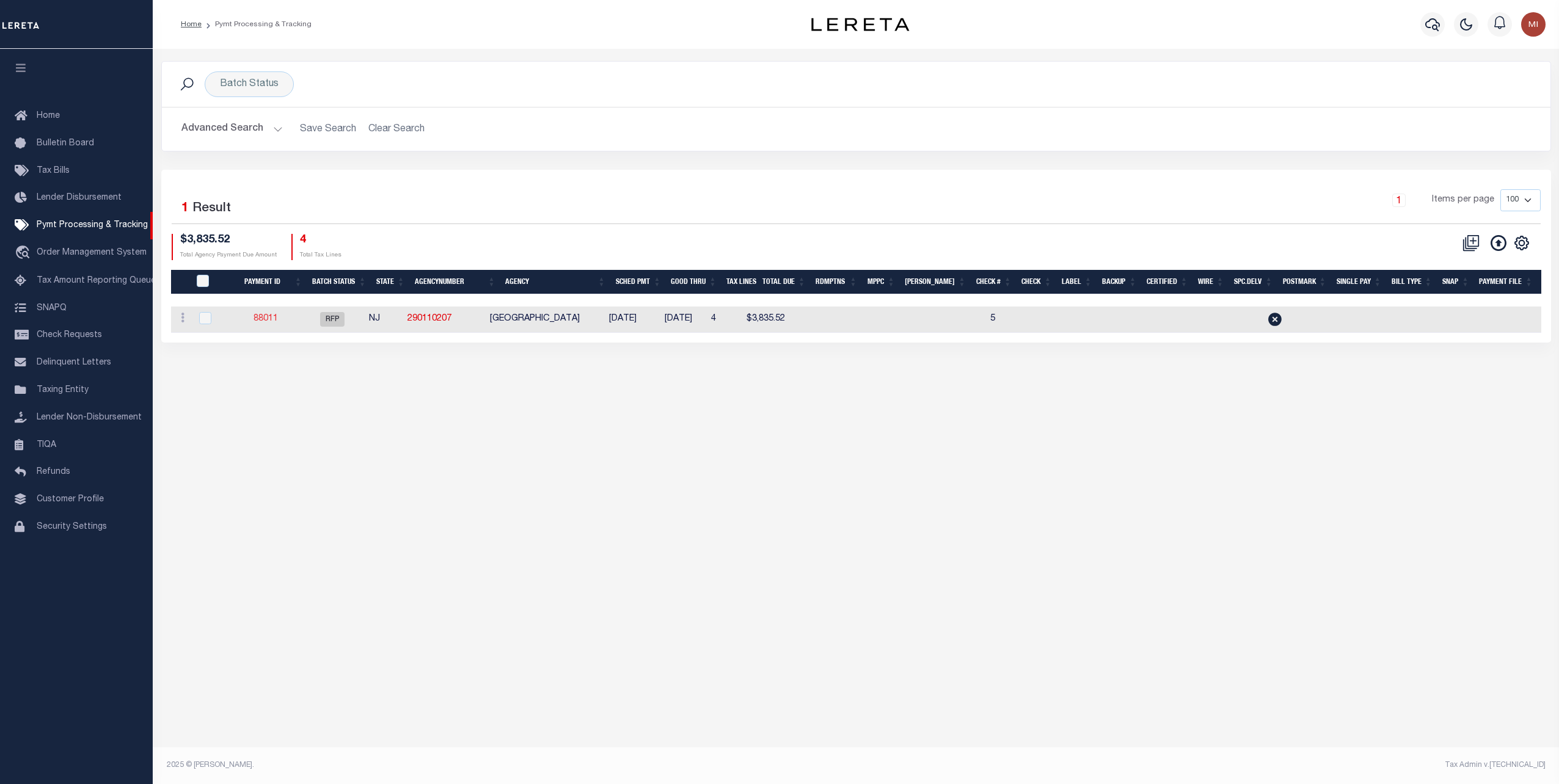
click at [274, 317] on link "88011" at bounding box center [266, 319] width 24 height 9
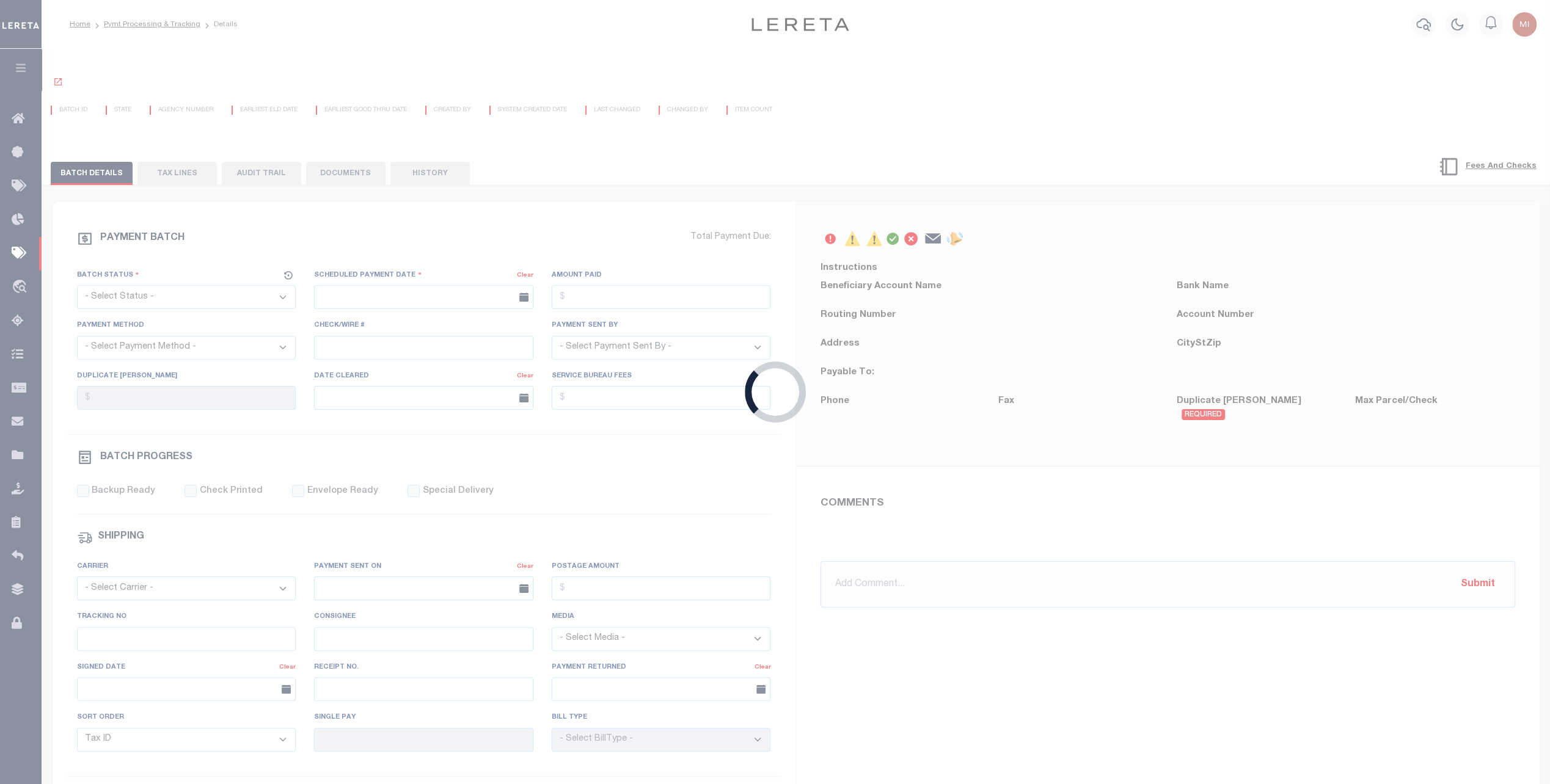
select select "RFP"
type input "[DATE]"
type input "5"
type input "[PERSON_NAME]"
radio input "true"
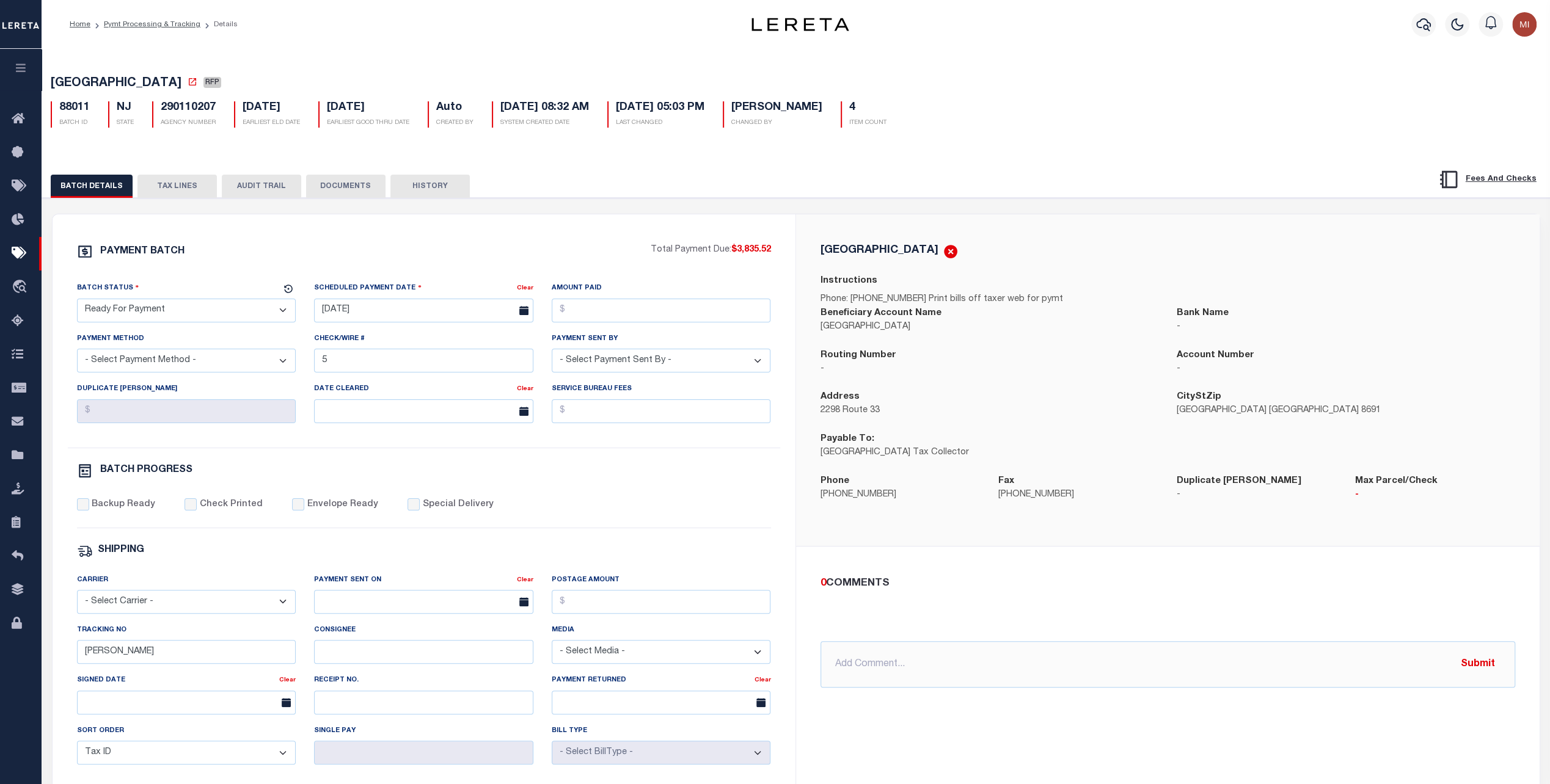
click at [214, 356] on select "- Select Payment Method - ACH Certified Check Check Direct Deposit Wire Transfer" at bounding box center [187, 361] width 219 height 24
click at [202, 361] on select "- Select Payment Method - ACH Certified Check Check Direct Deposit Wire Transfer" at bounding box center [187, 361] width 219 height 24
click at [211, 369] on select "- Select Payment Method - ACH Certified Check Check Direct Deposit Wire Transfer" at bounding box center [187, 361] width 219 height 24
click at [135, 361] on select "- Select Payment Method - ACH Certified Check Check Direct Deposit Wire Transfer" at bounding box center [187, 361] width 219 height 24
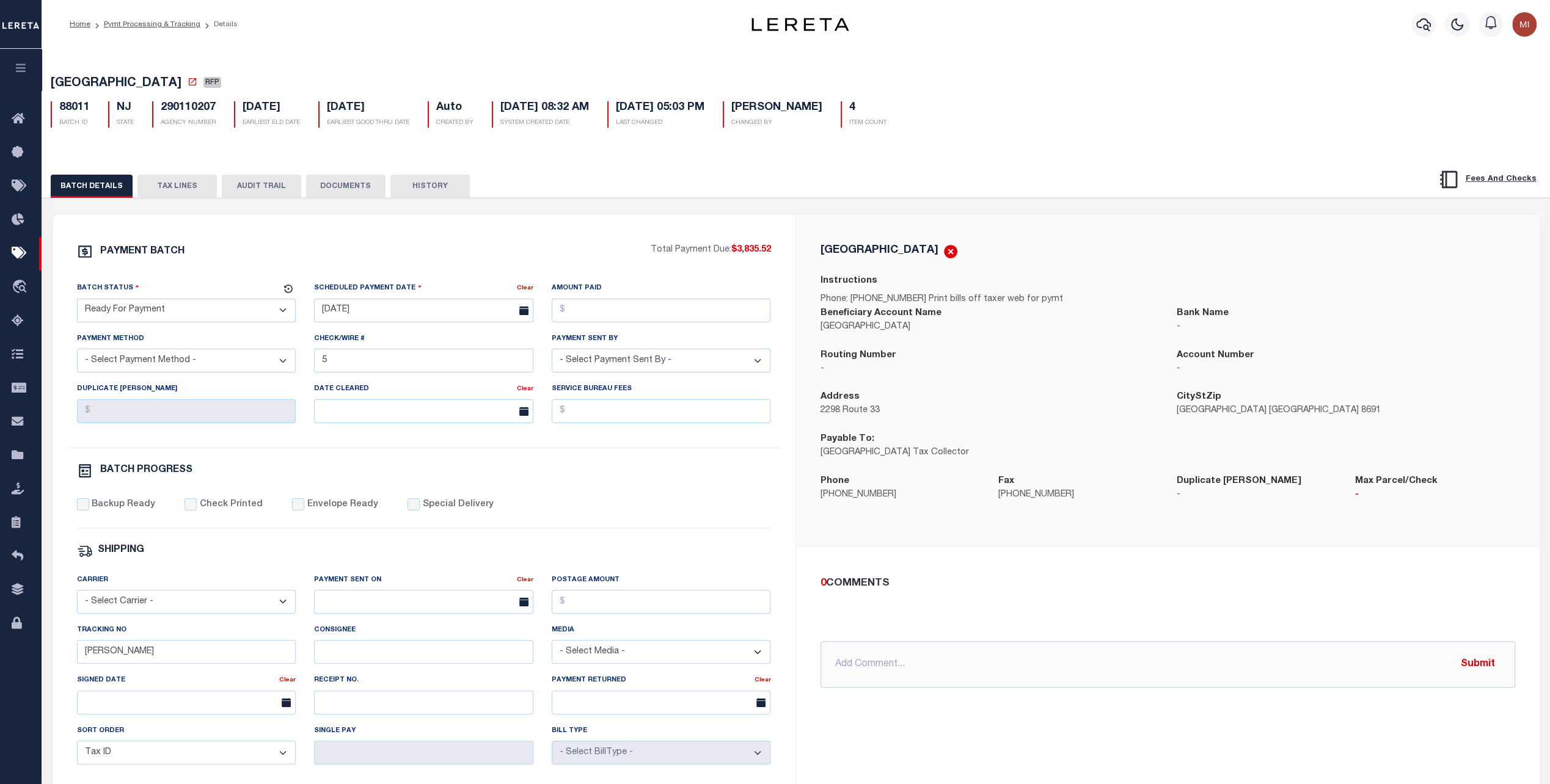
select select "ACH"
click at [77, 351] on select "- Select Payment Method - ACH Certified Check Check Direct Deposit Wire Transfer" at bounding box center [187, 361] width 219 height 24
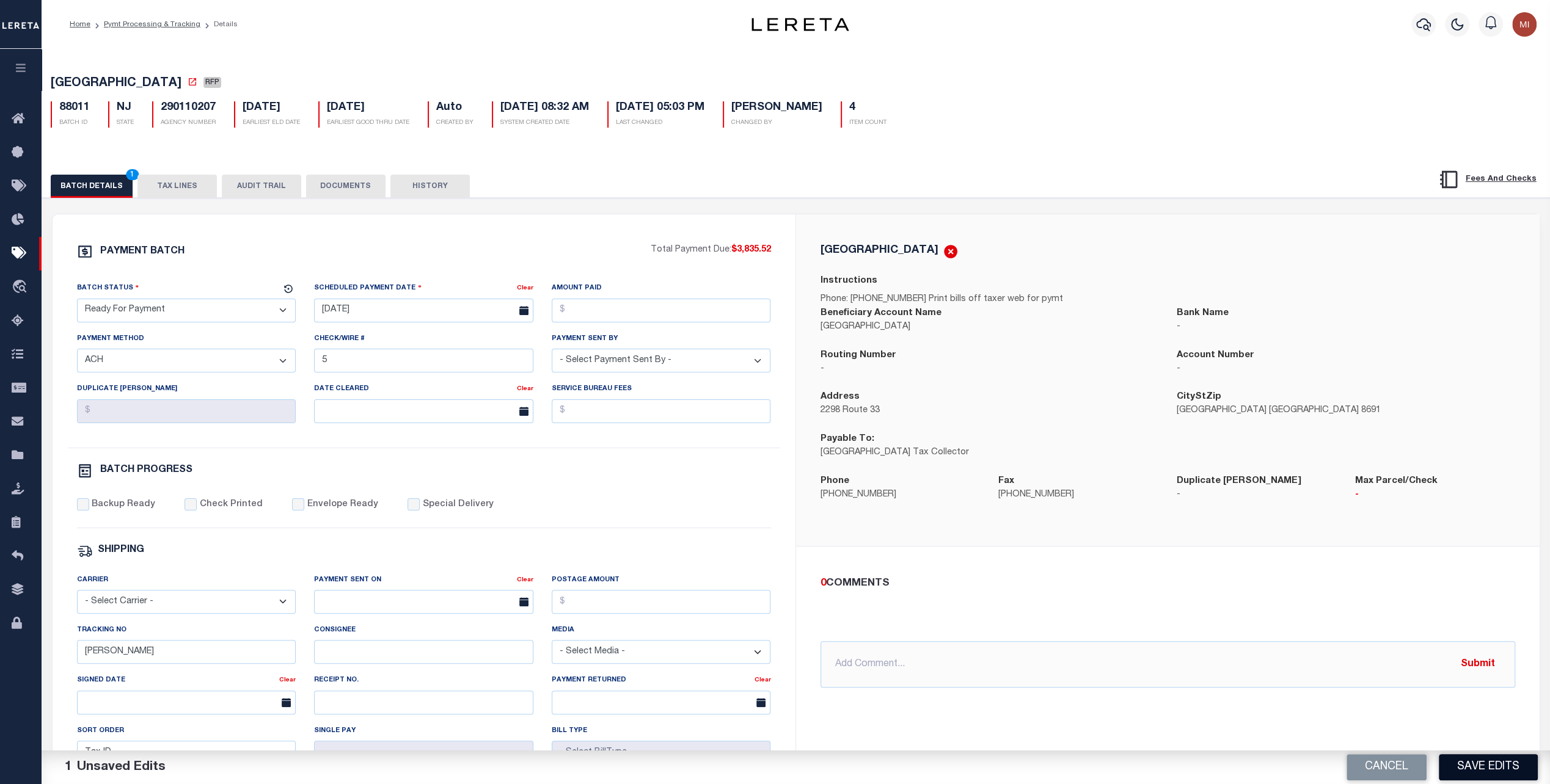
drag, startPoint x: 1499, startPoint y: 766, endPoint x: 1485, endPoint y: 745, distance: 25.2
click at [1499, 766] on button "Save Edits" at bounding box center [1488, 767] width 99 height 26
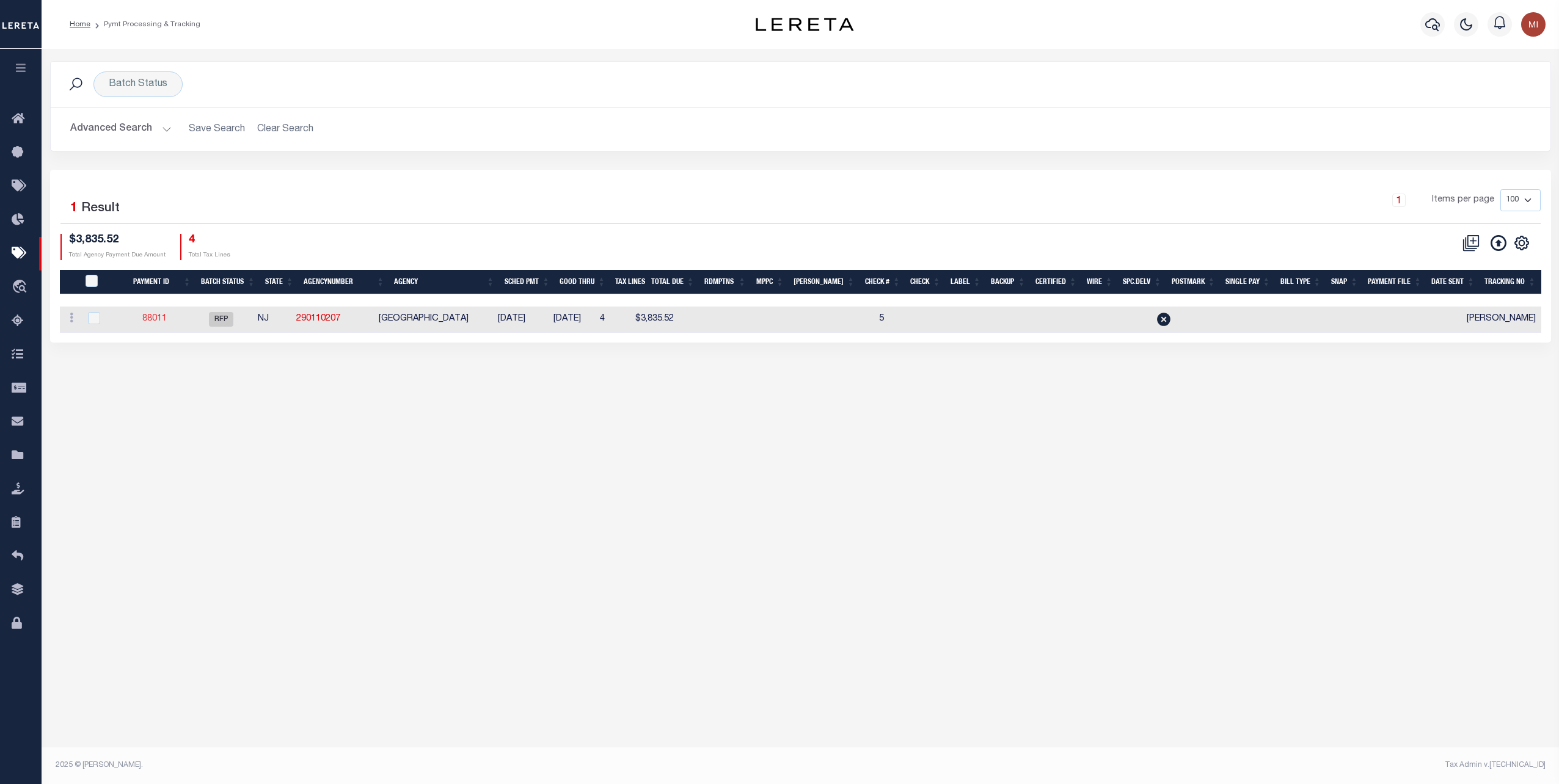
click at [155, 315] on link "88011" at bounding box center [154, 319] width 24 height 9
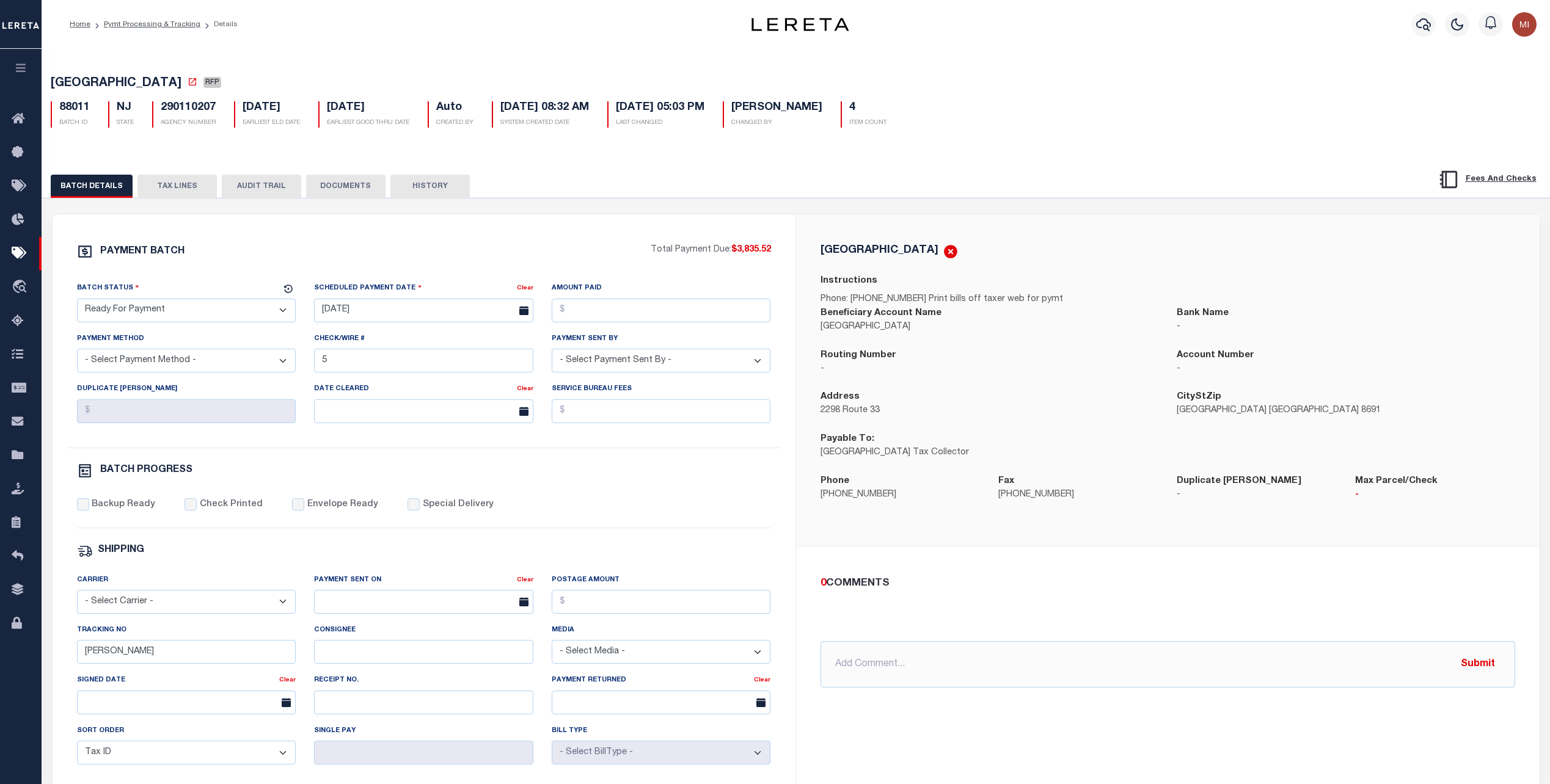
select select "RFP"
click at [24, 66] on icon "button" at bounding box center [21, 68] width 14 height 11
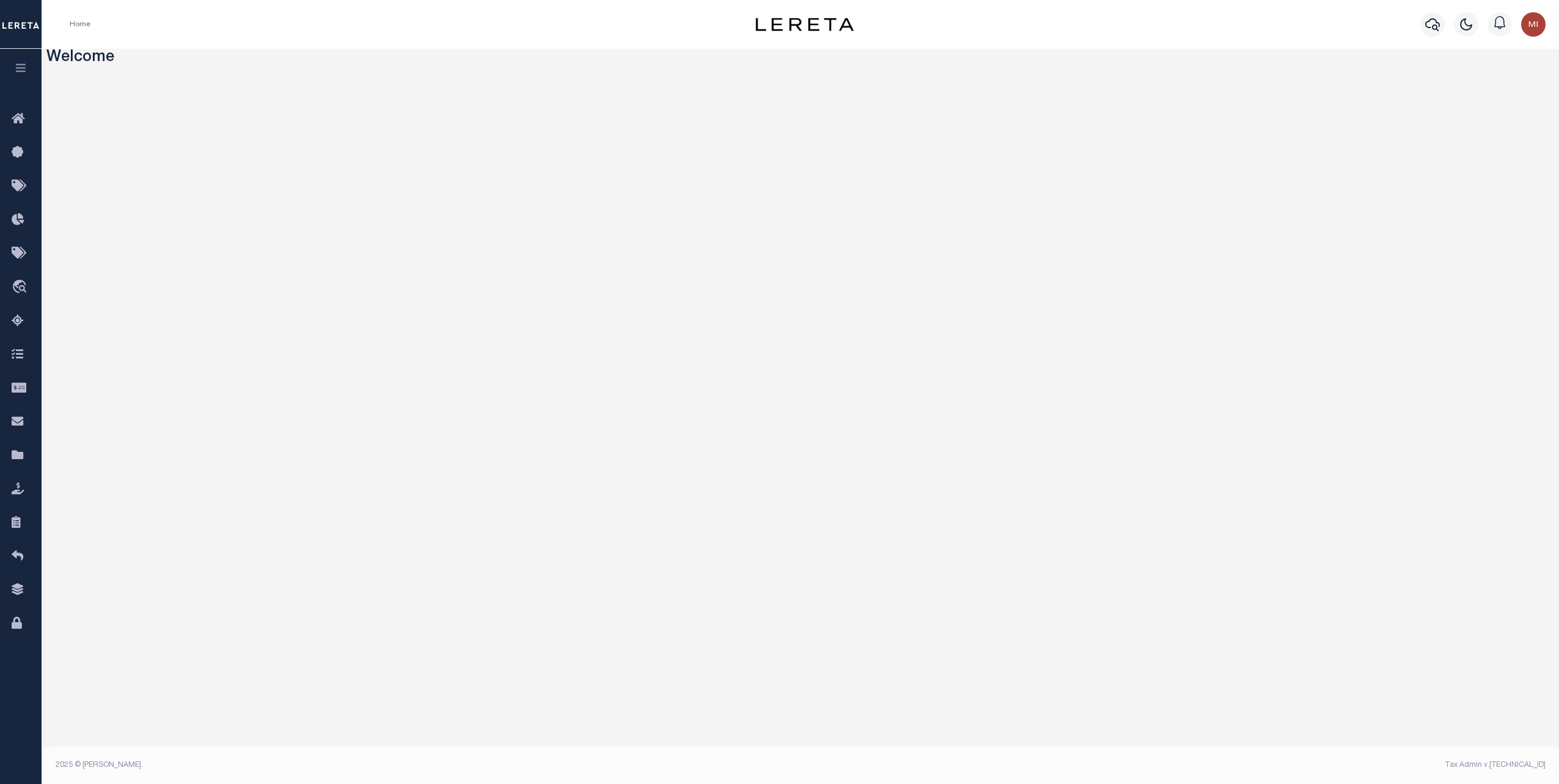
click at [18, 72] on icon "button" at bounding box center [21, 68] width 14 height 11
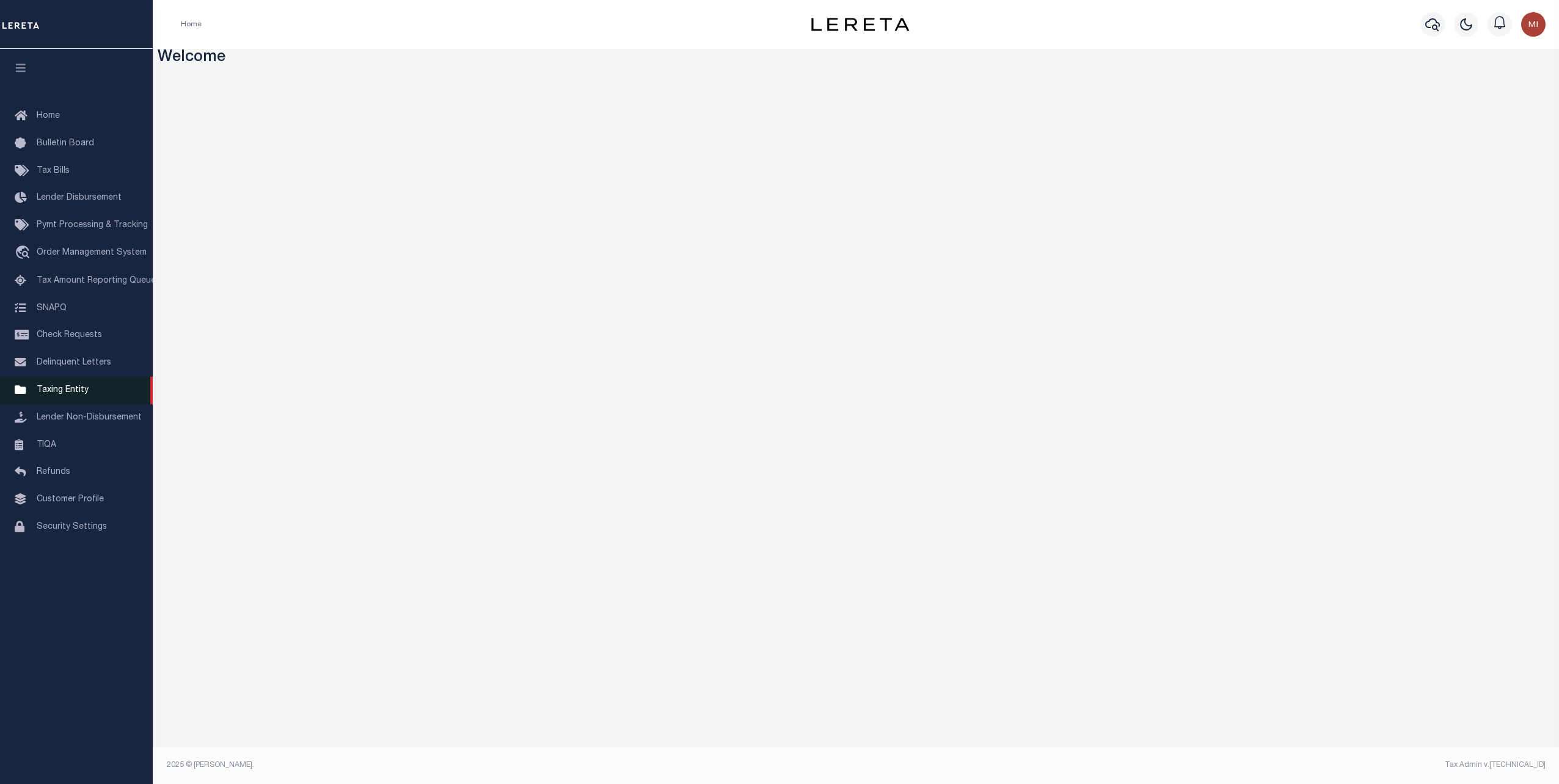
click at [47, 394] on span "Taxing Entity" at bounding box center [62, 390] width 52 height 9
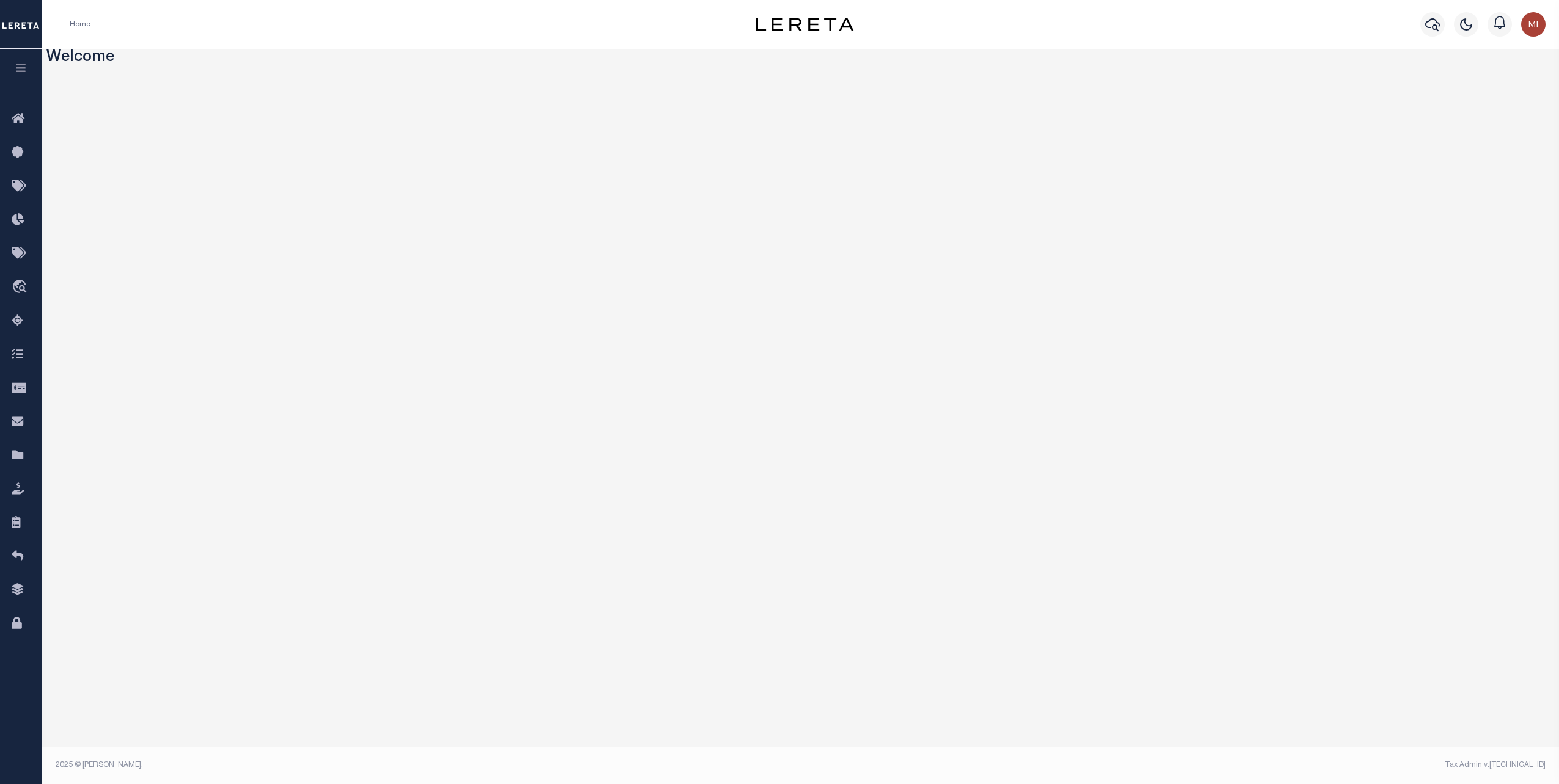
click at [18, 76] on button "button" at bounding box center [20, 69] width 41 height 41
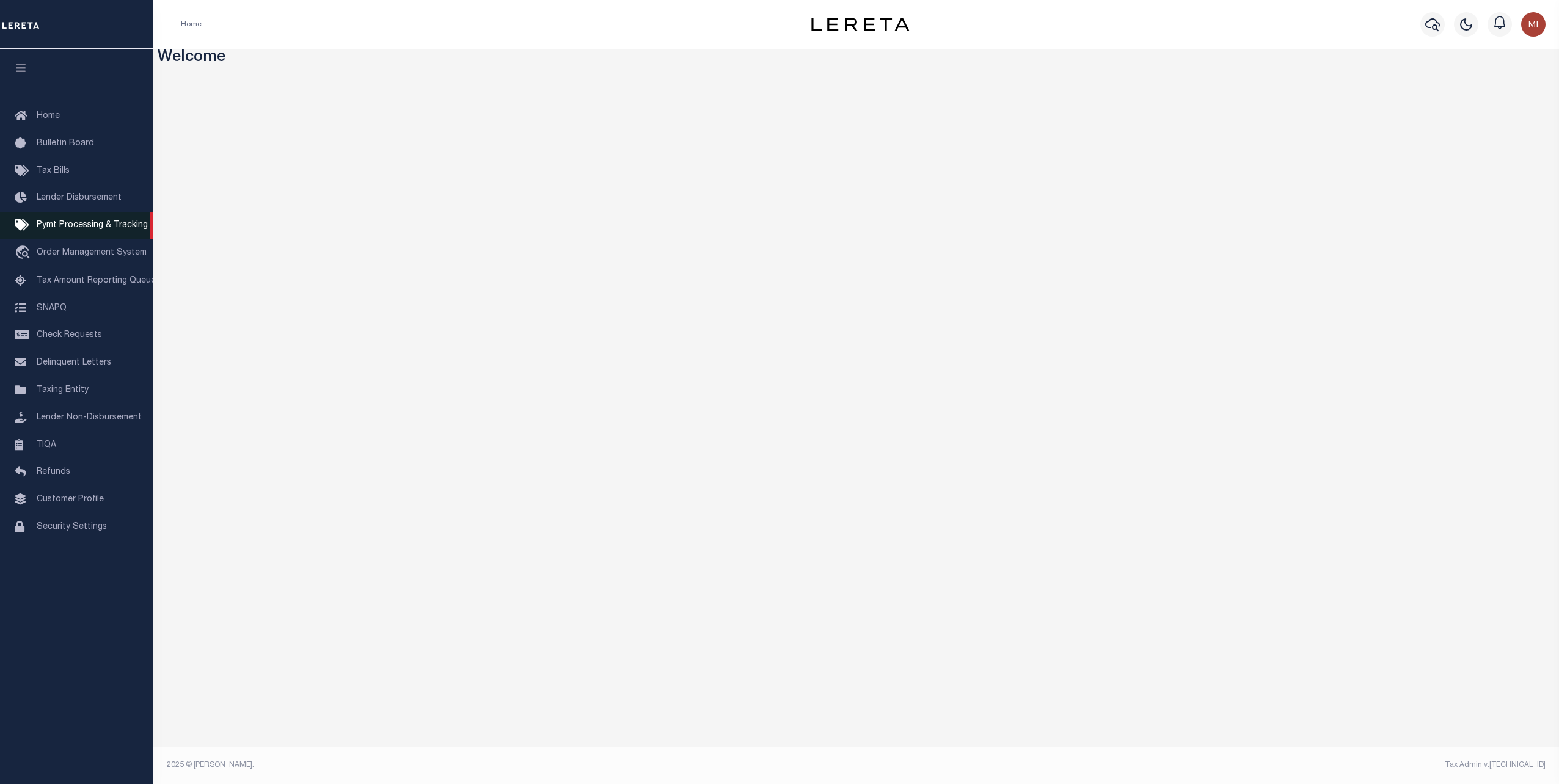
click at [73, 229] on span "Pymt Processing & Tracking" at bounding box center [92, 225] width 111 height 9
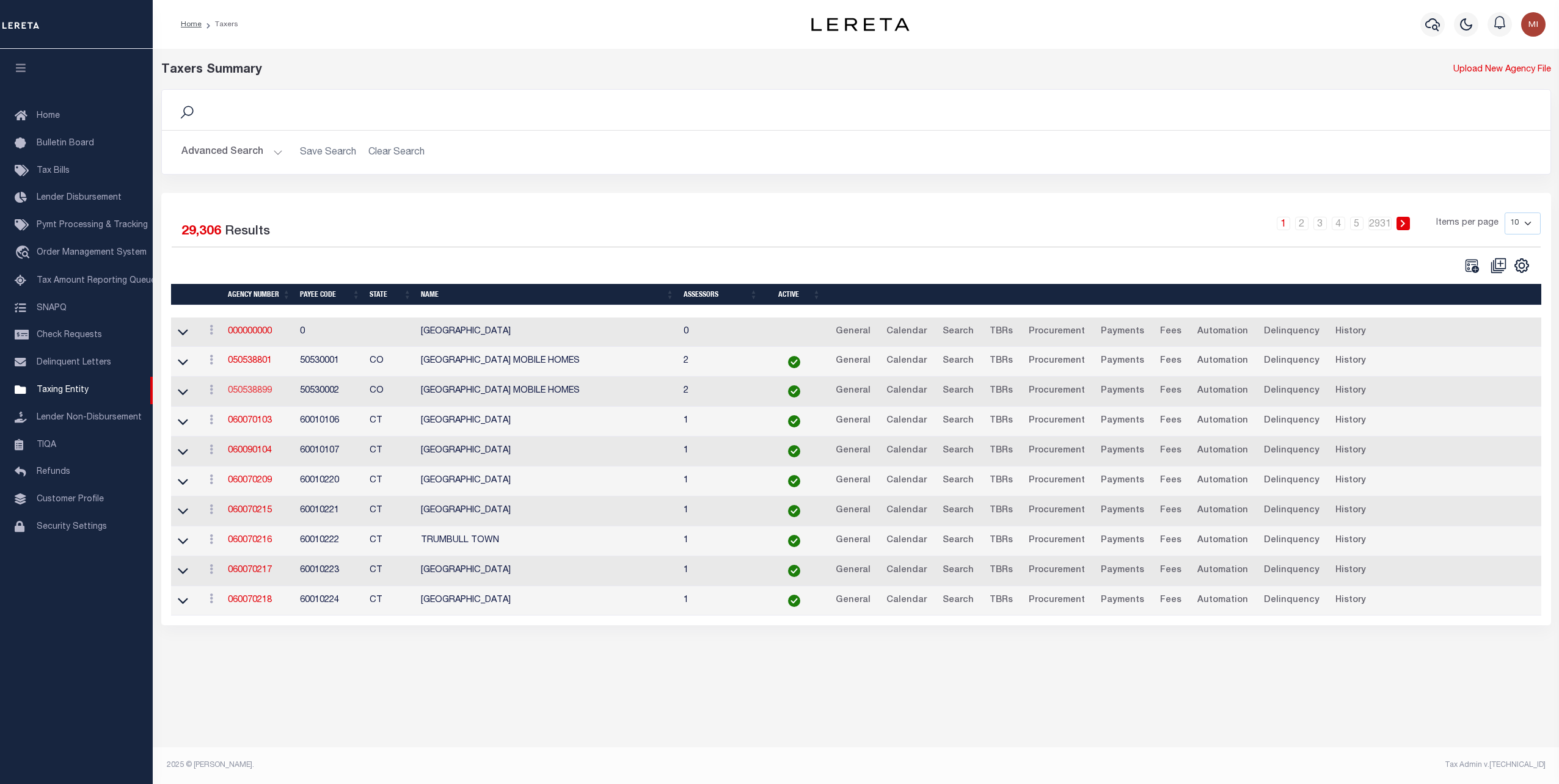
click at [248, 393] on link "050538899" at bounding box center [250, 390] width 44 height 9
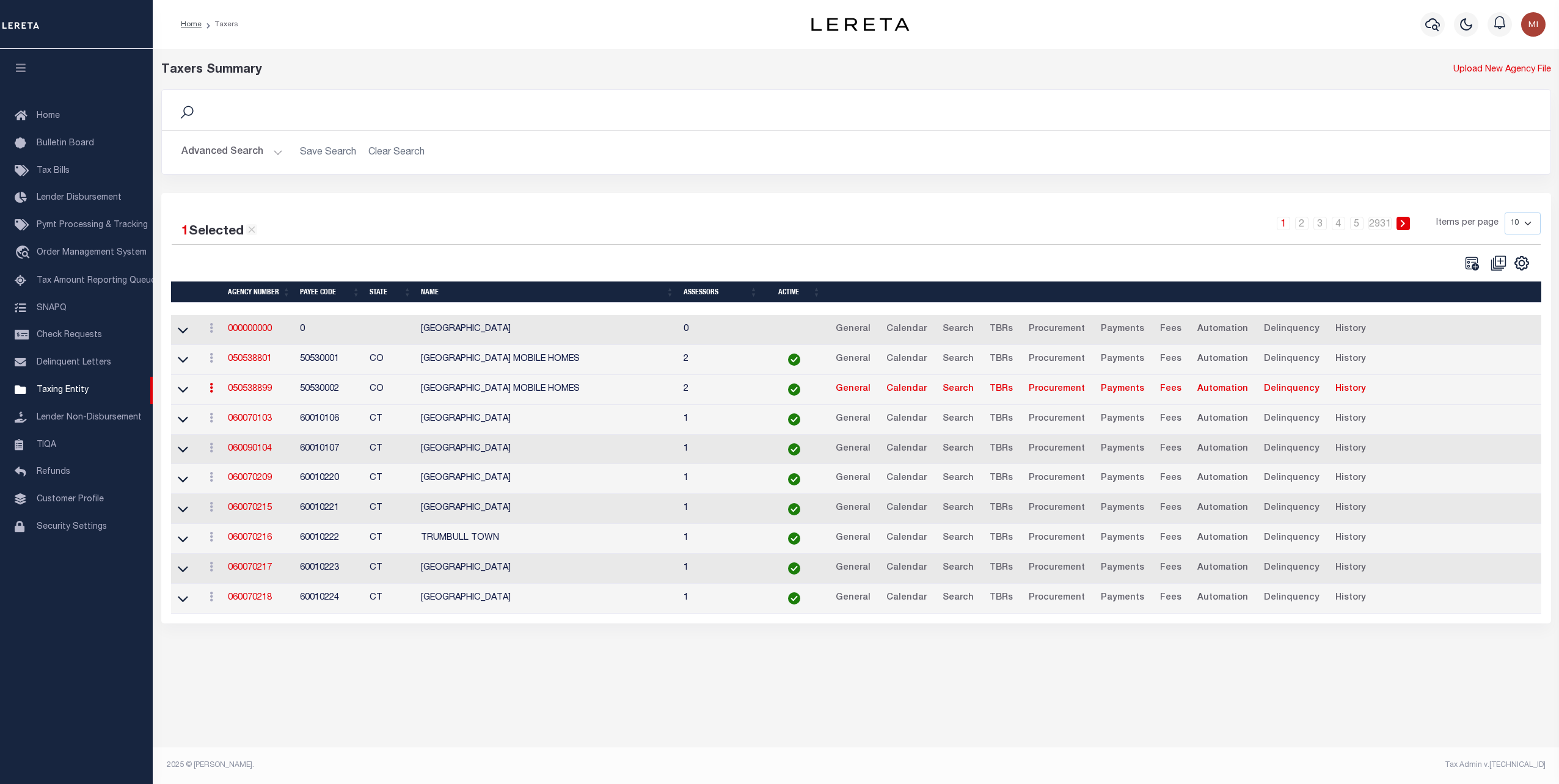
click at [242, 387] on link "050538899" at bounding box center [250, 389] width 44 height 9
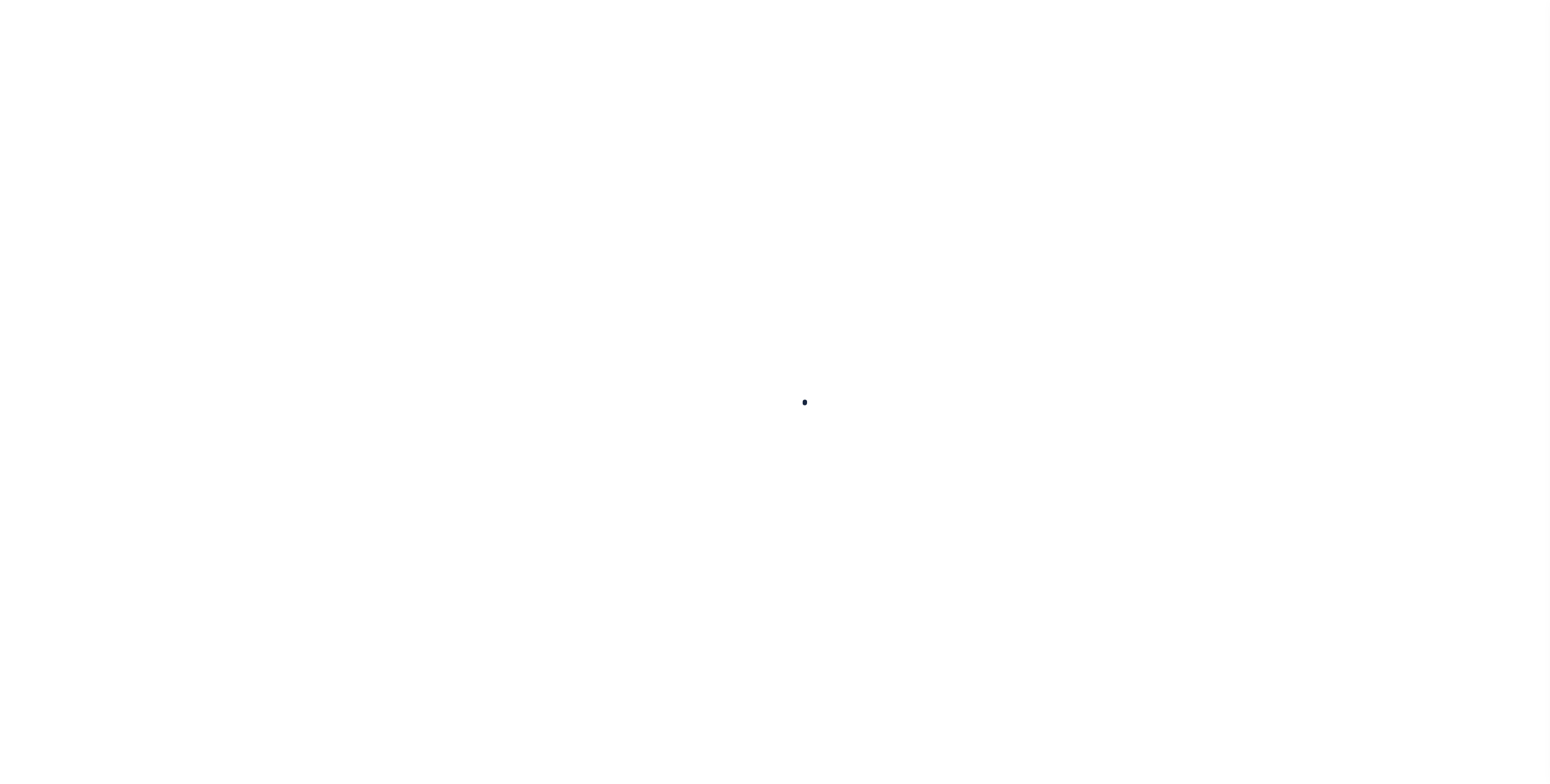
select select
checkbox input "false"
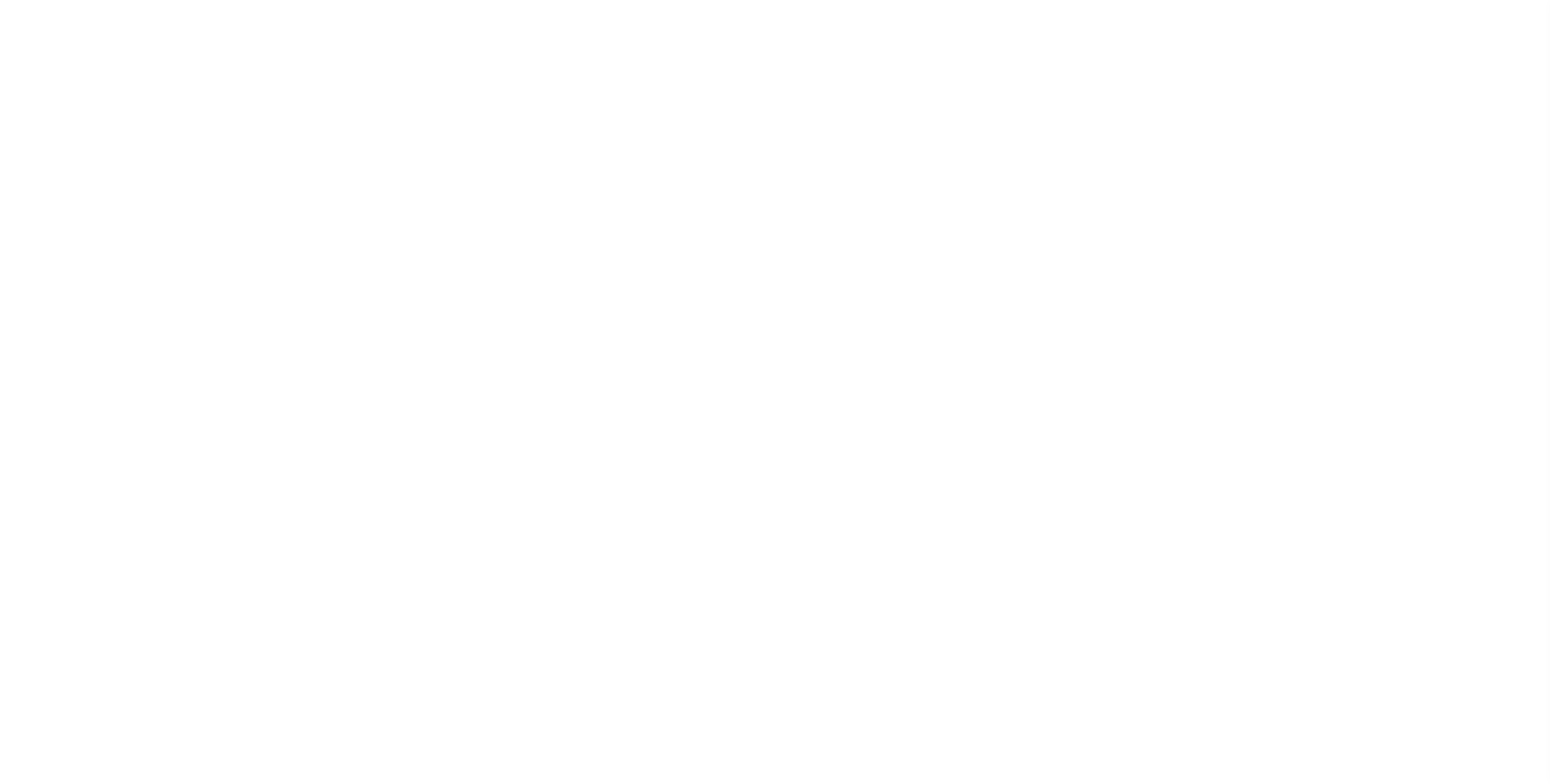
checkbox input "false"
type input "810500000"
select select "false"
checkbox input "false"
select select "false"
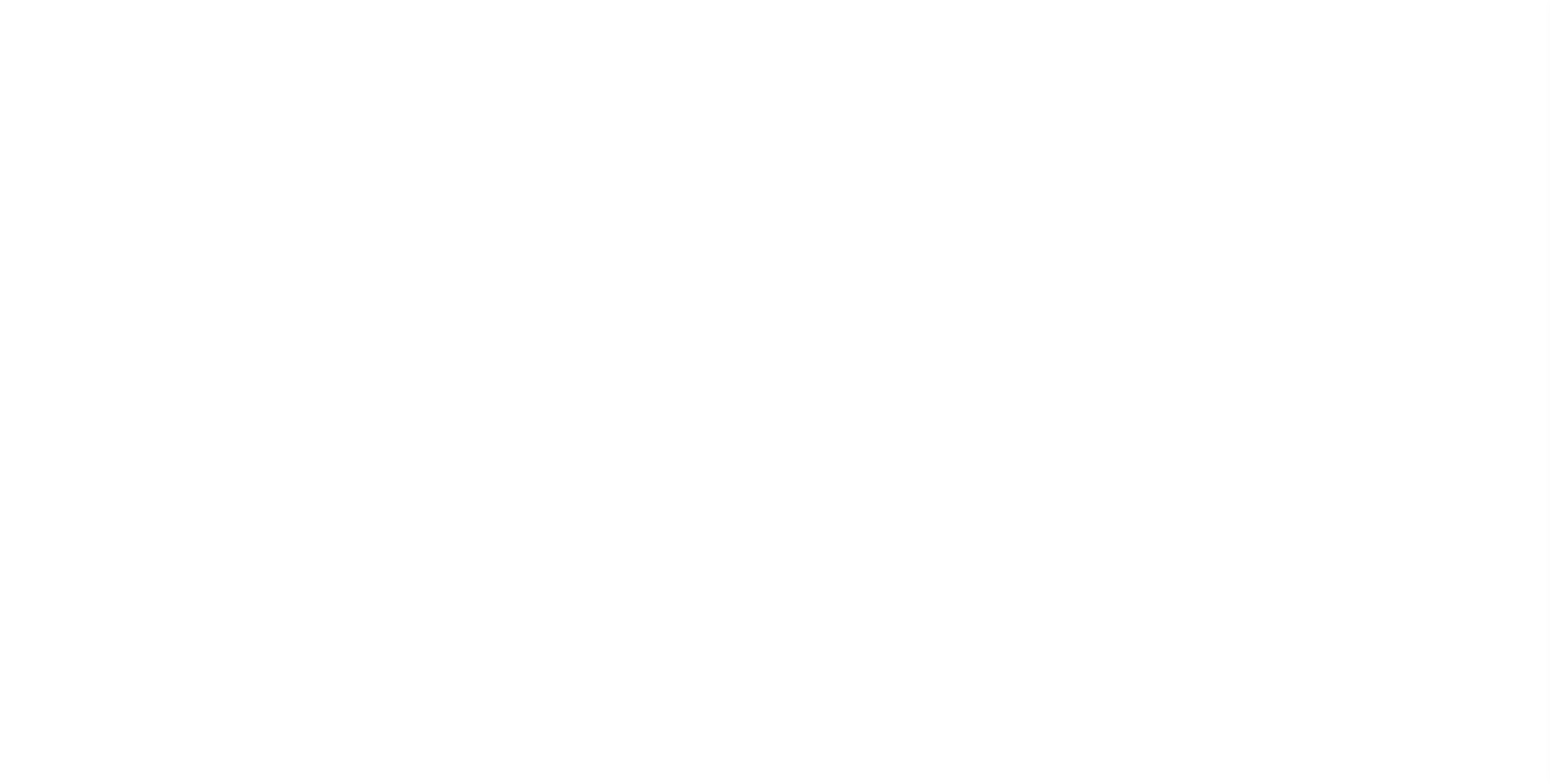
type input "P - Escrow reporting includes “Delinquent Prior Year(s) Exist”"
radio input "true"
checkbox input "false"
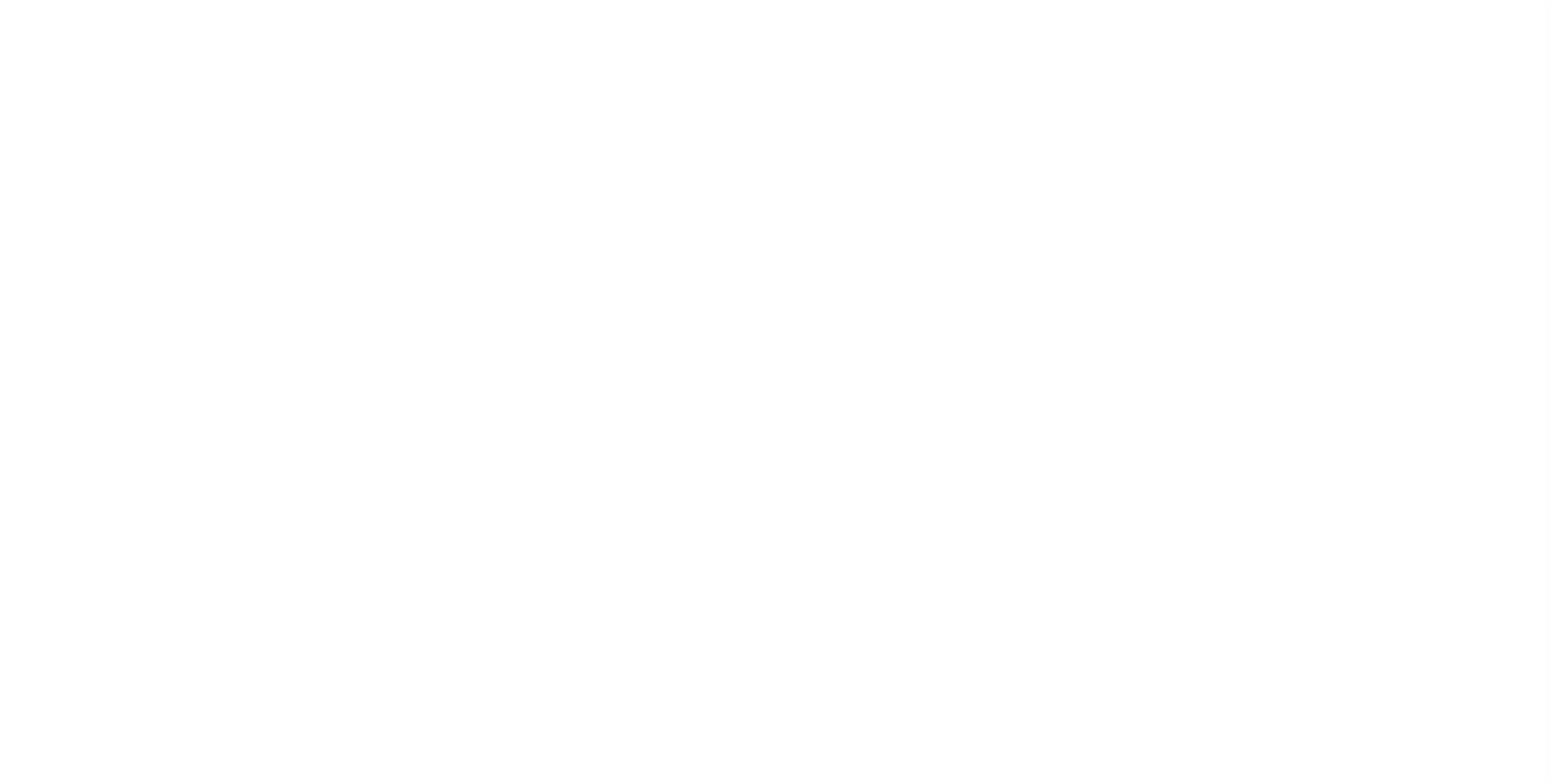
radio input "true"
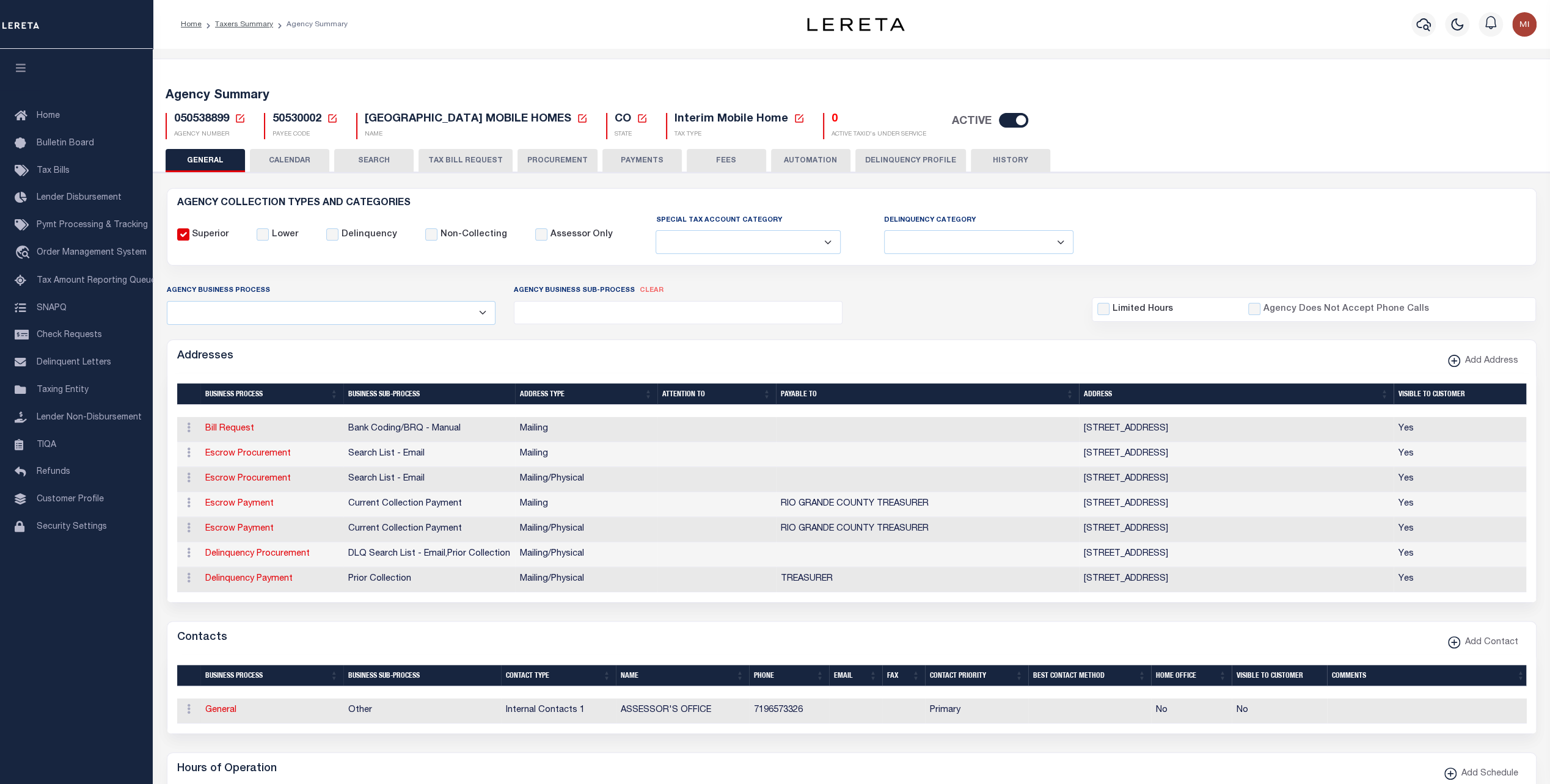
click at [633, 158] on button "PAYMENTS" at bounding box center [642, 160] width 79 height 23
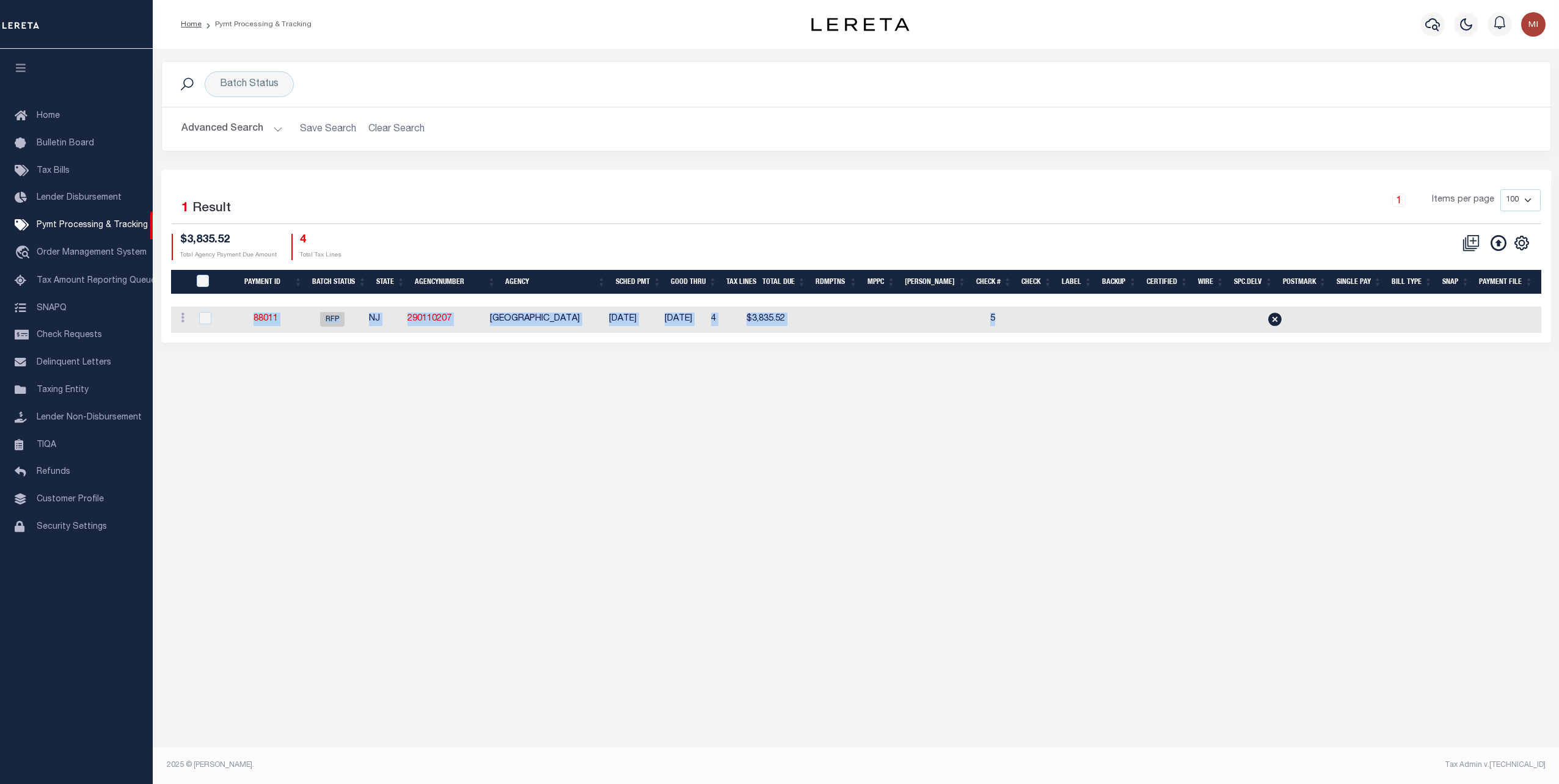
drag, startPoint x: 1170, startPoint y: 340, endPoint x: 1342, endPoint y: 327, distance: 172.5
click at [1342, 327] on div "Selected 1 Result 1 Items per page 100 200 500 1000 $3,835.52 4" at bounding box center [856, 256] width 1390 height 172
click at [267, 318] on link "88011" at bounding box center [266, 319] width 24 height 9
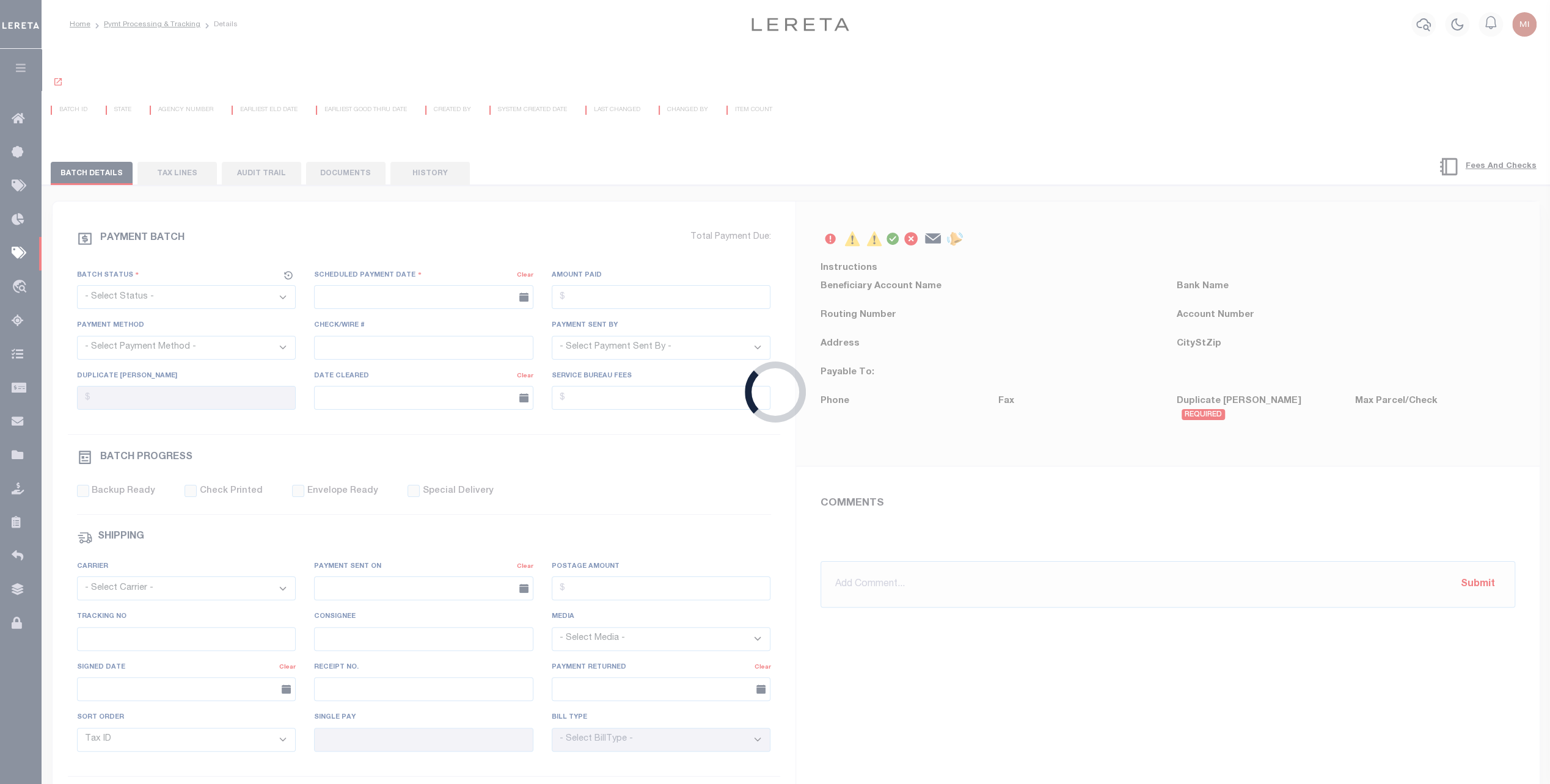
select select "RFP"
type input "[DATE]"
select select "ACH"
type input "5"
type input "[PERSON_NAME]"
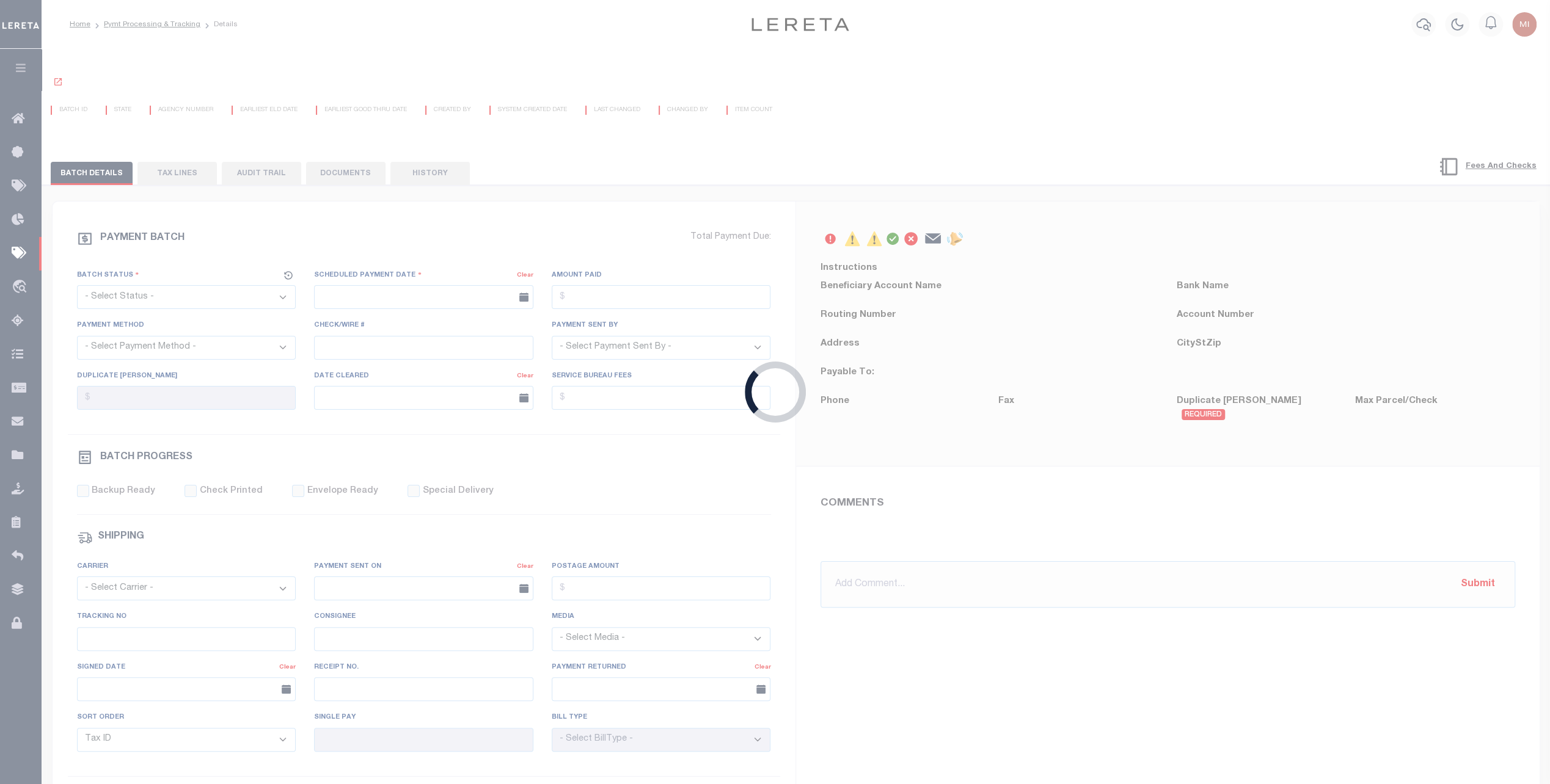
radio input "true"
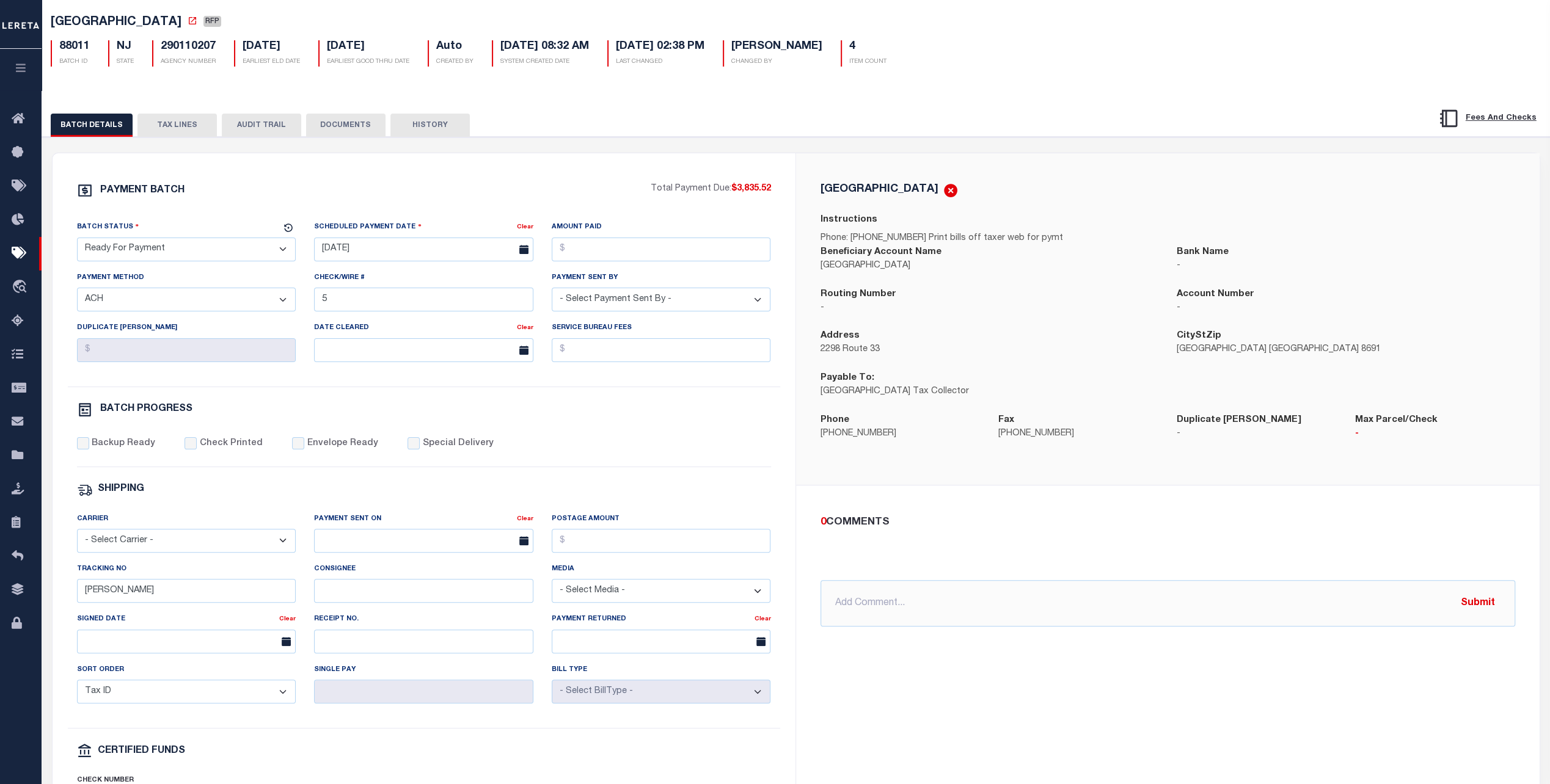
scroll to position [45, 0]
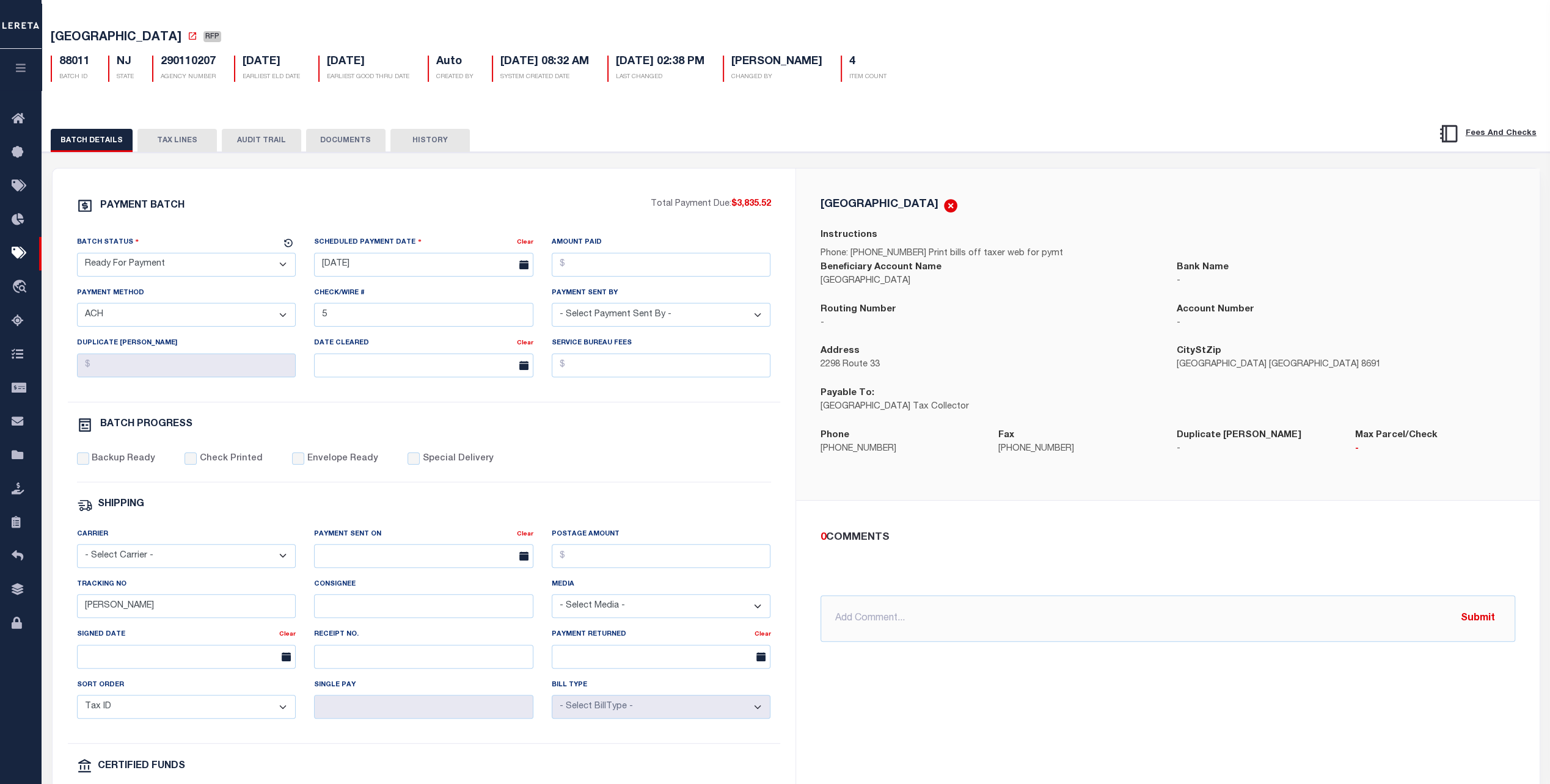
drag, startPoint x: 458, startPoint y: 175, endPoint x: 428, endPoint y: 152, distance: 37.8
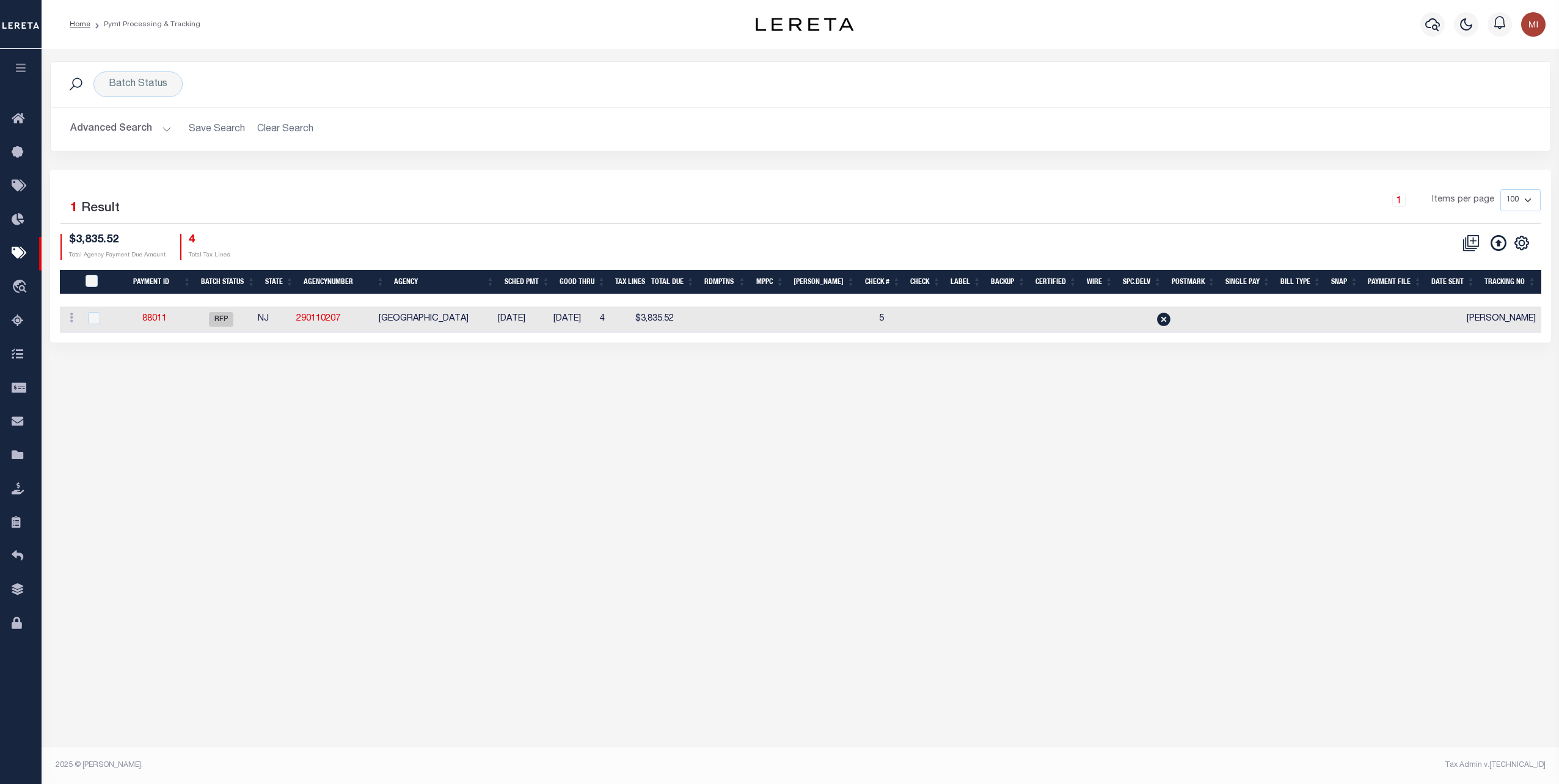
scroll to position [0, 85]
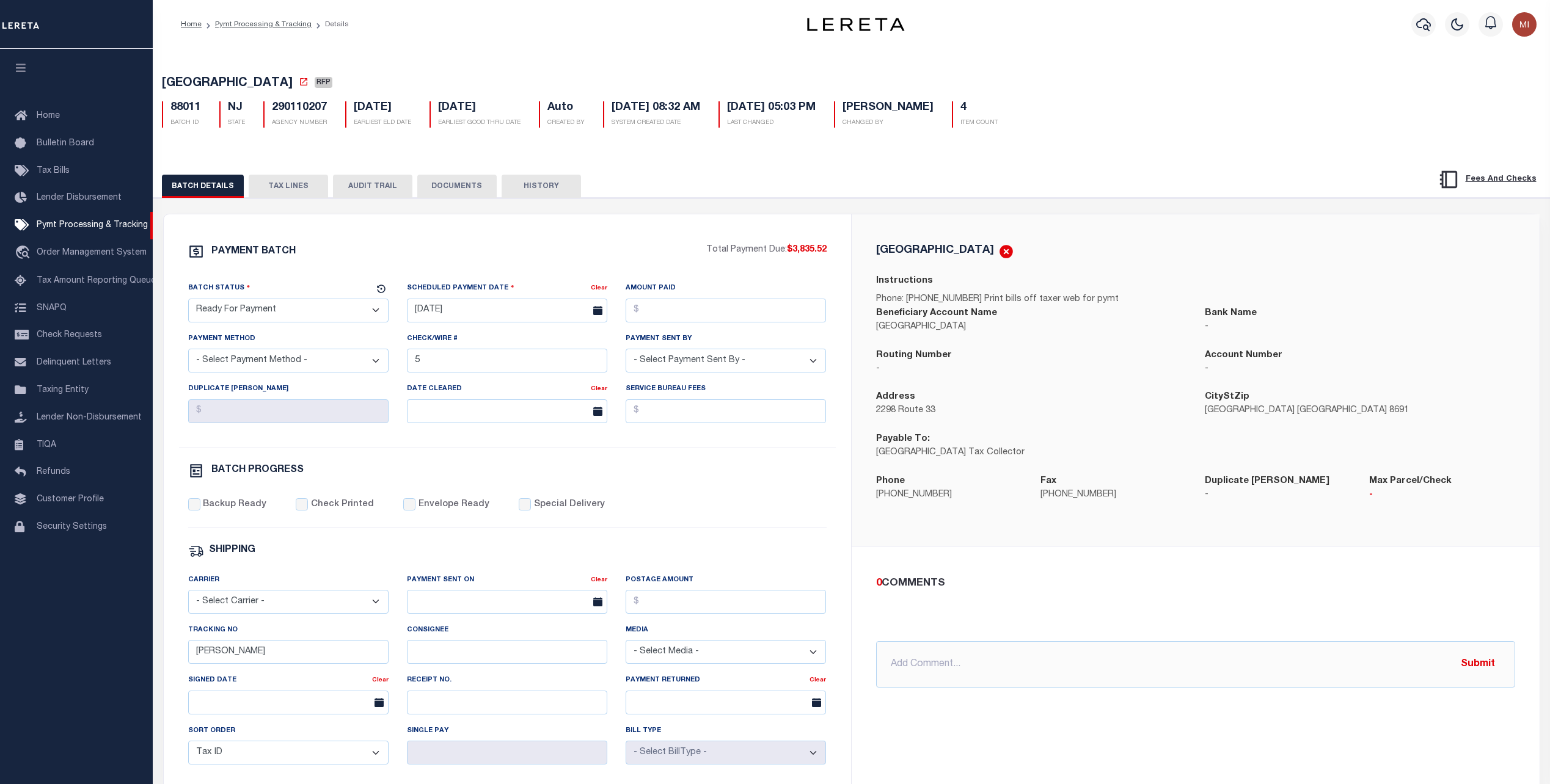
select select "RFP"
